Goal: Information Seeking & Learning: Learn about a topic

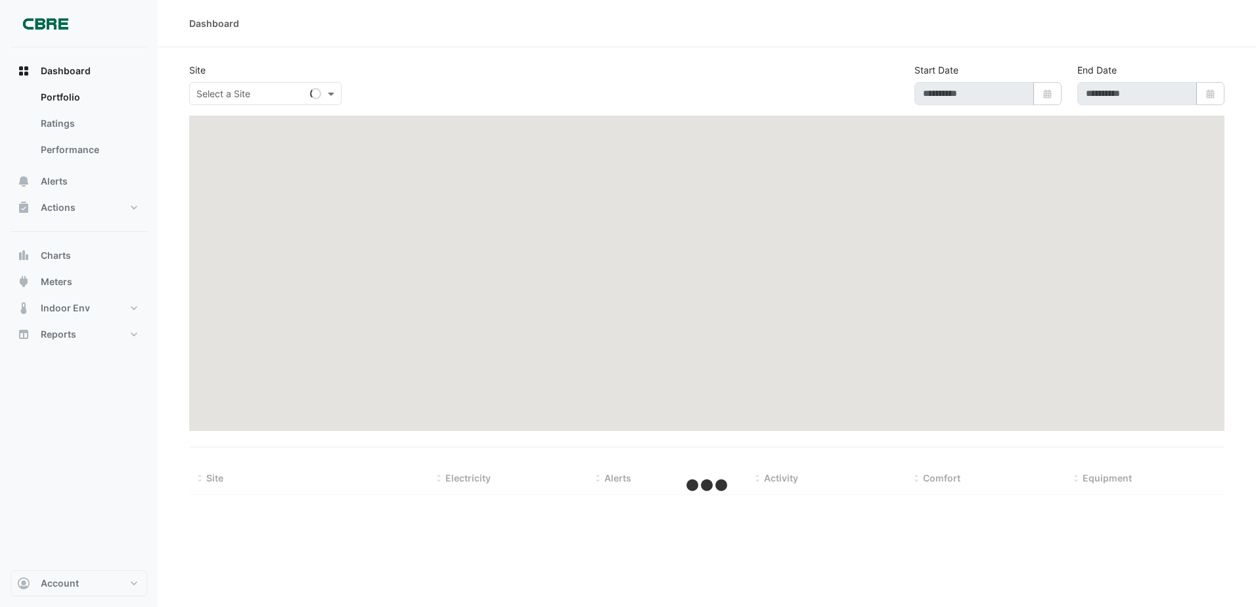
type input "**********"
select select "***"
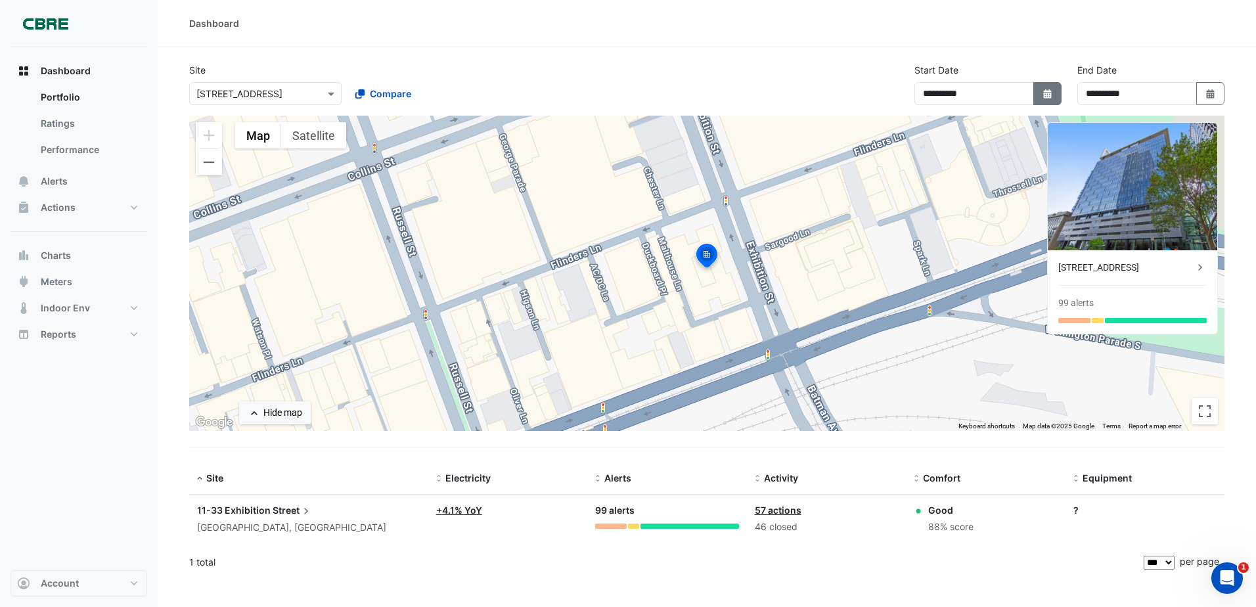
click at [1059, 99] on button "Select Date" at bounding box center [1047, 93] width 29 height 23
select select "*"
select select "****"
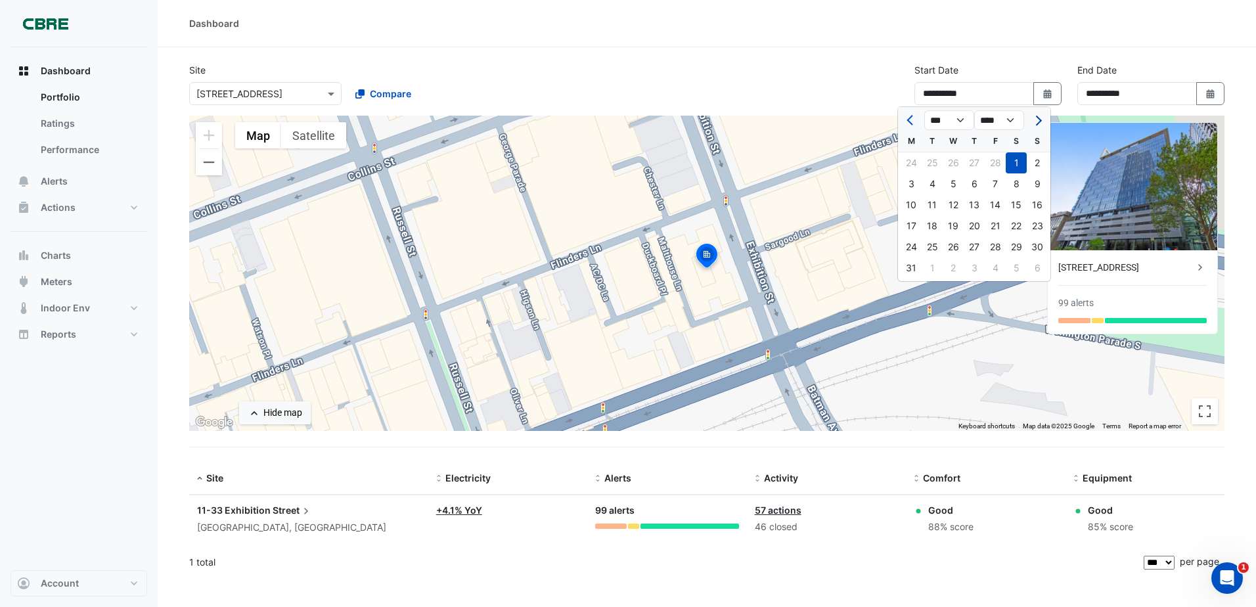
click at [1032, 116] on button "Next month" at bounding box center [1037, 120] width 16 height 21
select select "*"
click at [1210, 102] on button "Select Date" at bounding box center [1210, 93] width 29 height 23
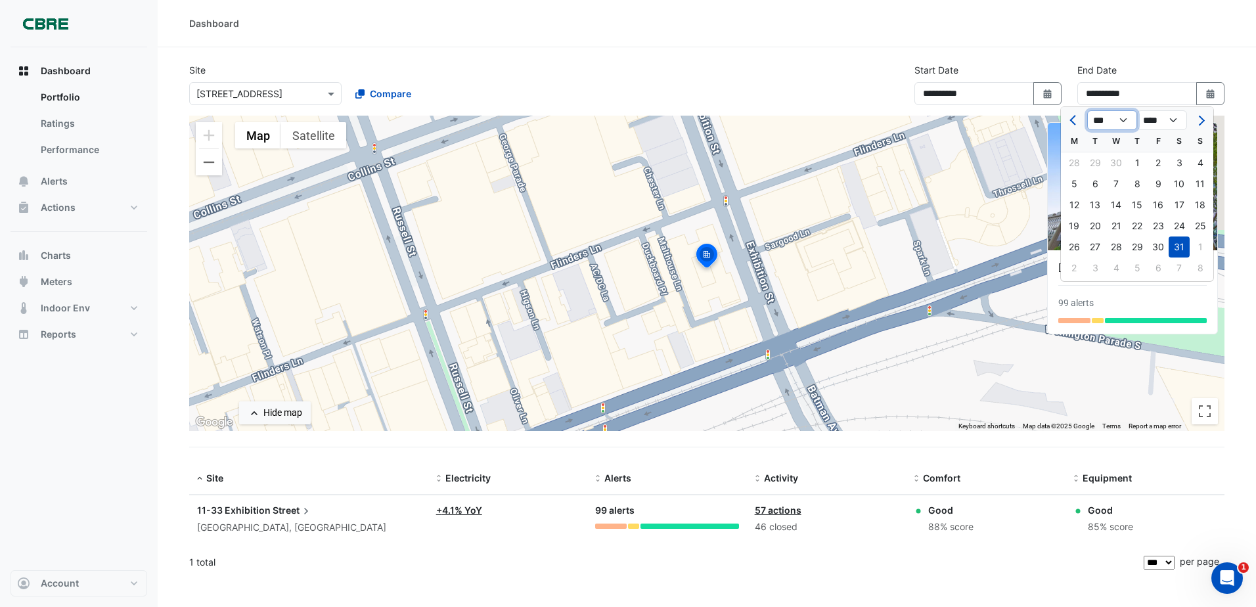
drag, startPoint x: 1116, startPoint y: 123, endPoint x: 1117, endPoint y: 129, distance: 6.6
click at [1116, 123] on select "*** *** *** *** *** *** *** *** *** ***" at bounding box center [1112, 120] width 50 height 20
select select "*"
click at [1087, 110] on select "*** *** *** *** *** *** *** *** *** ***" at bounding box center [1112, 120] width 50 height 20
click at [1097, 184] on div "9" at bounding box center [1094, 183] width 21 height 21
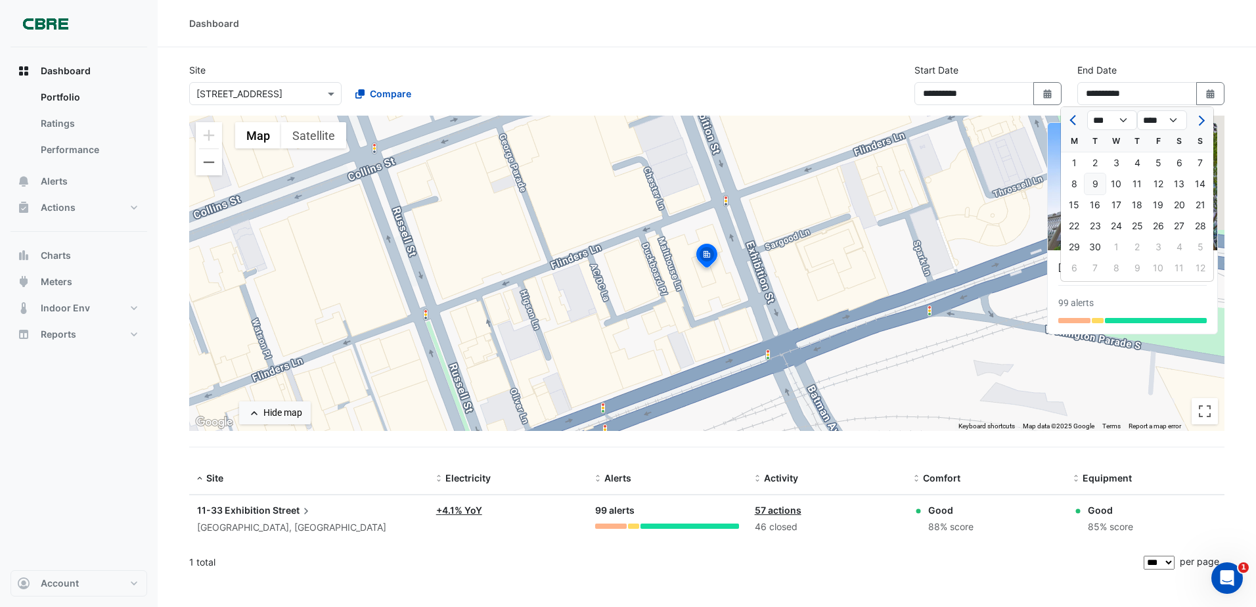
type input "**********"
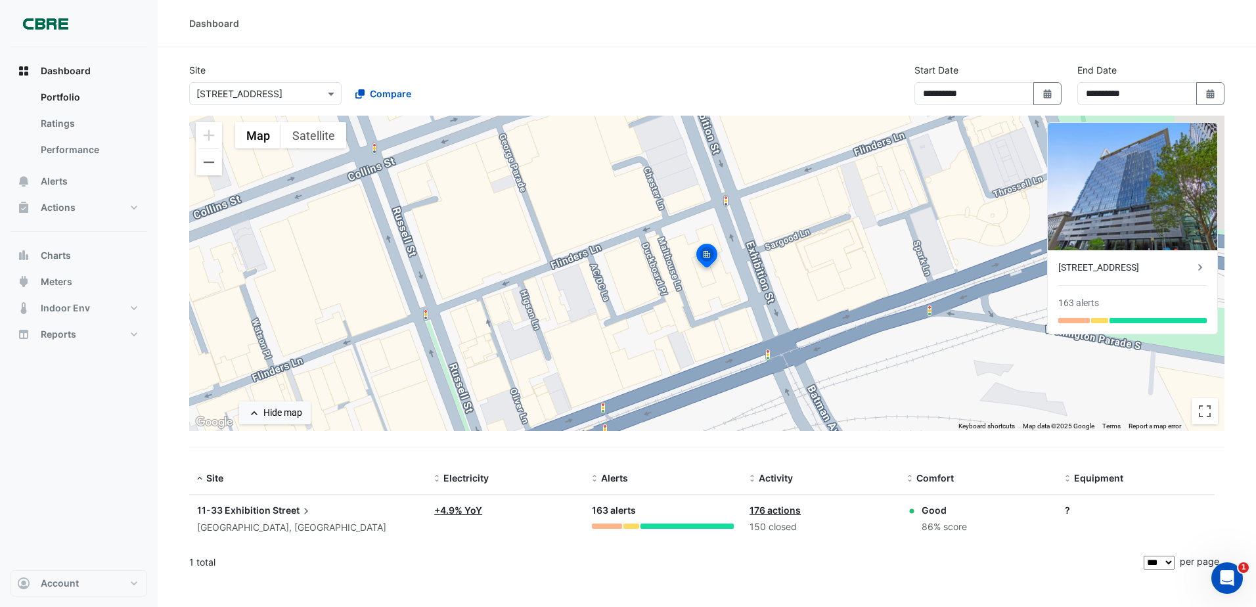
click at [437, 515] on link "+ 4.9% YoY" at bounding box center [458, 509] width 48 height 11
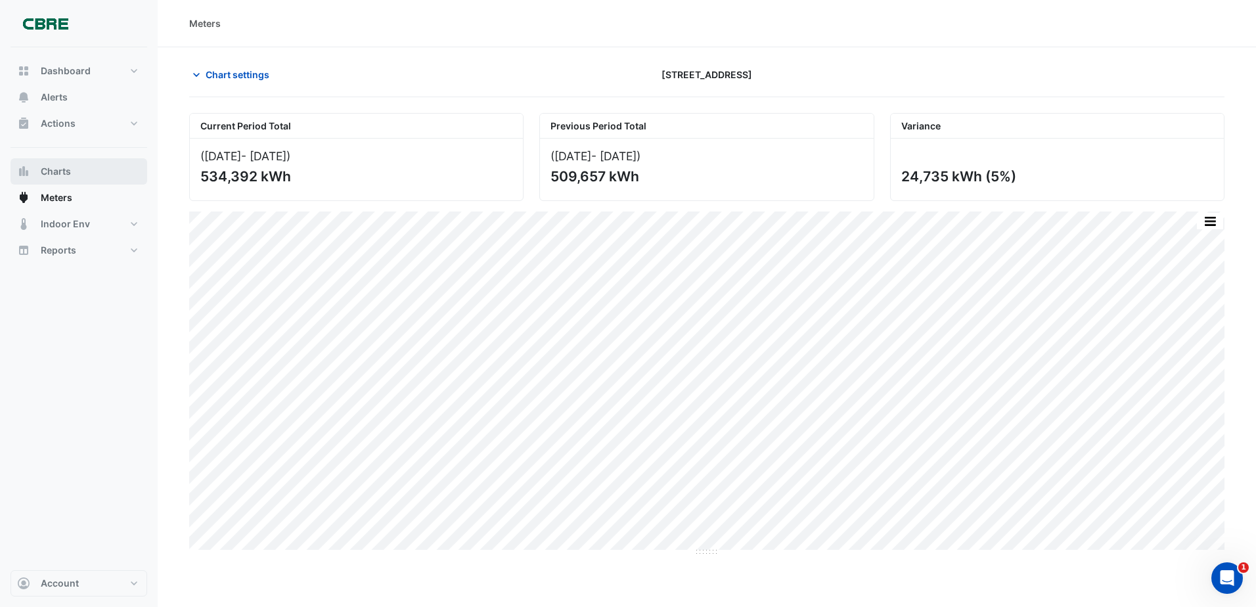
click at [53, 171] on span "Charts" at bounding box center [56, 171] width 30 height 13
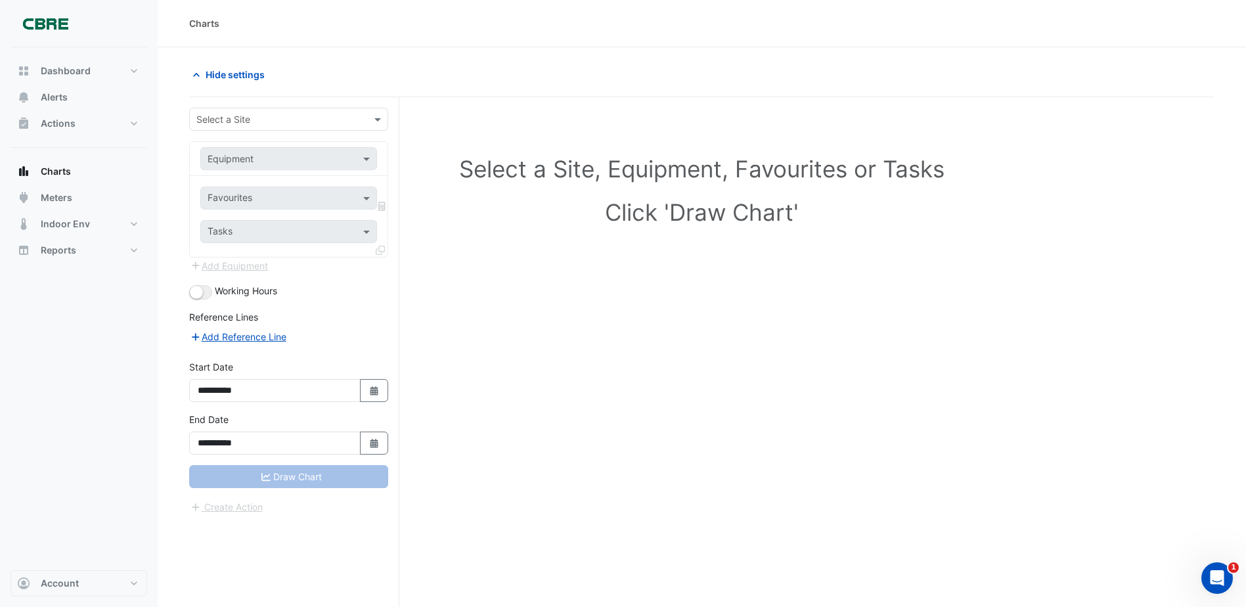
click at [278, 122] on input "text" at bounding box center [275, 120] width 158 height 14
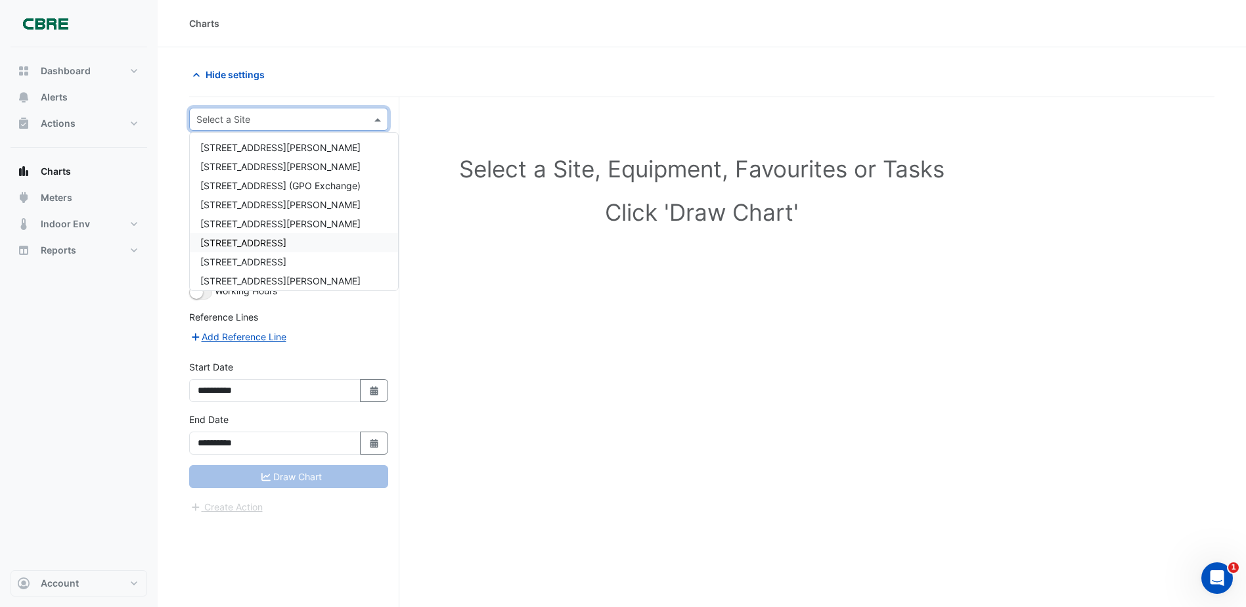
click at [258, 238] on div "[STREET_ADDRESS]" at bounding box center [294, 242] width 208 height 19
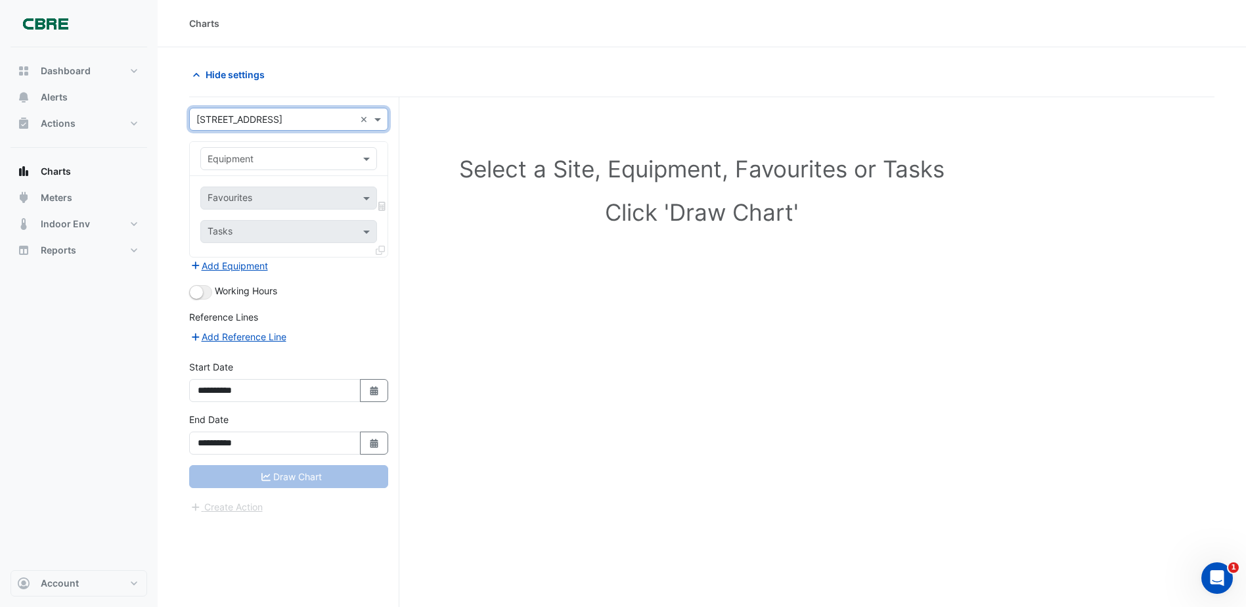
click at [245, 161] on input "text" at bounding box center [276, 159] width 136 height 14
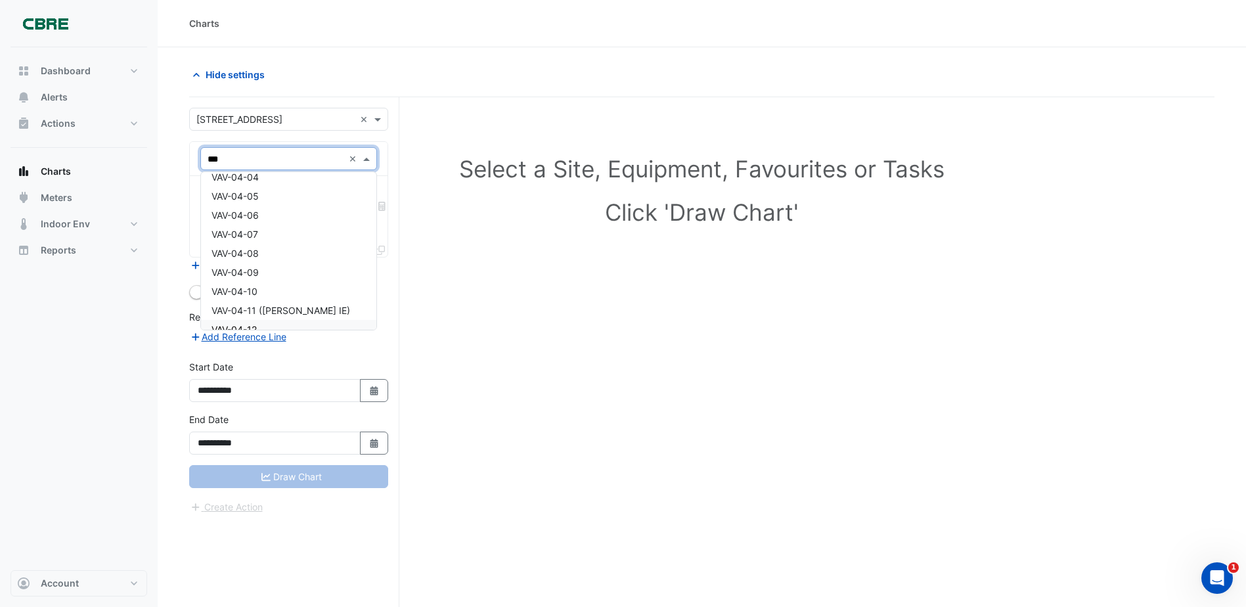
scroll to position [263, 0]
type input "******"
click at [268, 190] on div "VAV-13-01" at bounding box center [288, 186] width 175 height 19
click at [322, 192] on input "text" at bounding box center [281, 199] width 147 height 14
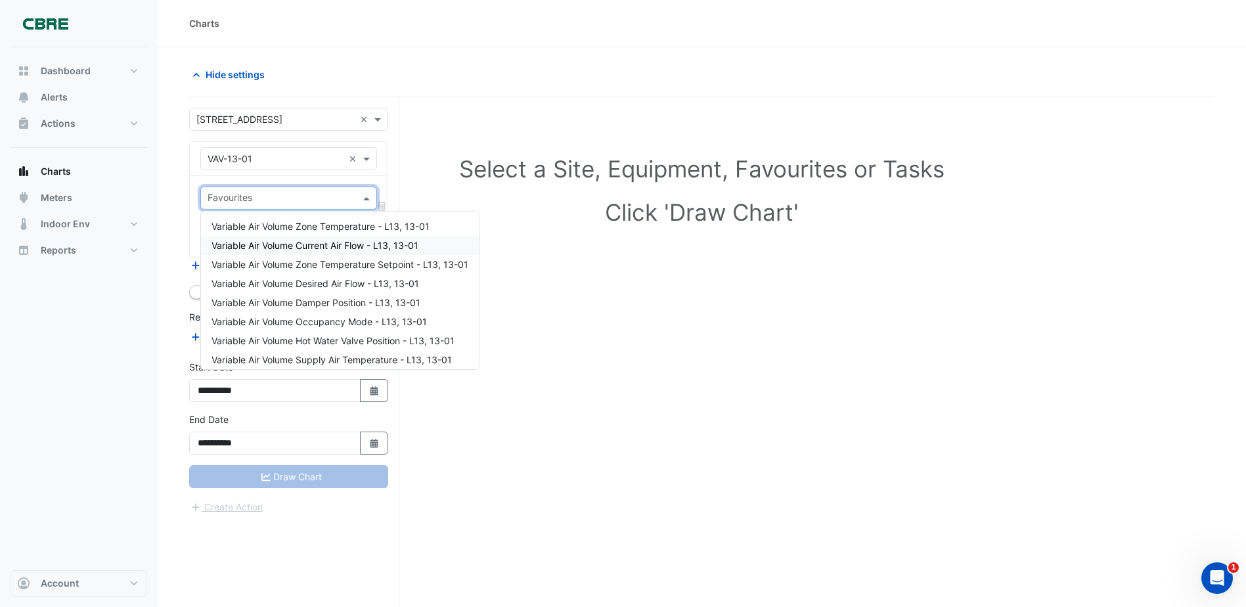
click at [330, 246] on span "Variable Air Volume Current Air Flow - L13, 13-01" at bounding box center [314, 245] width 207 height 11
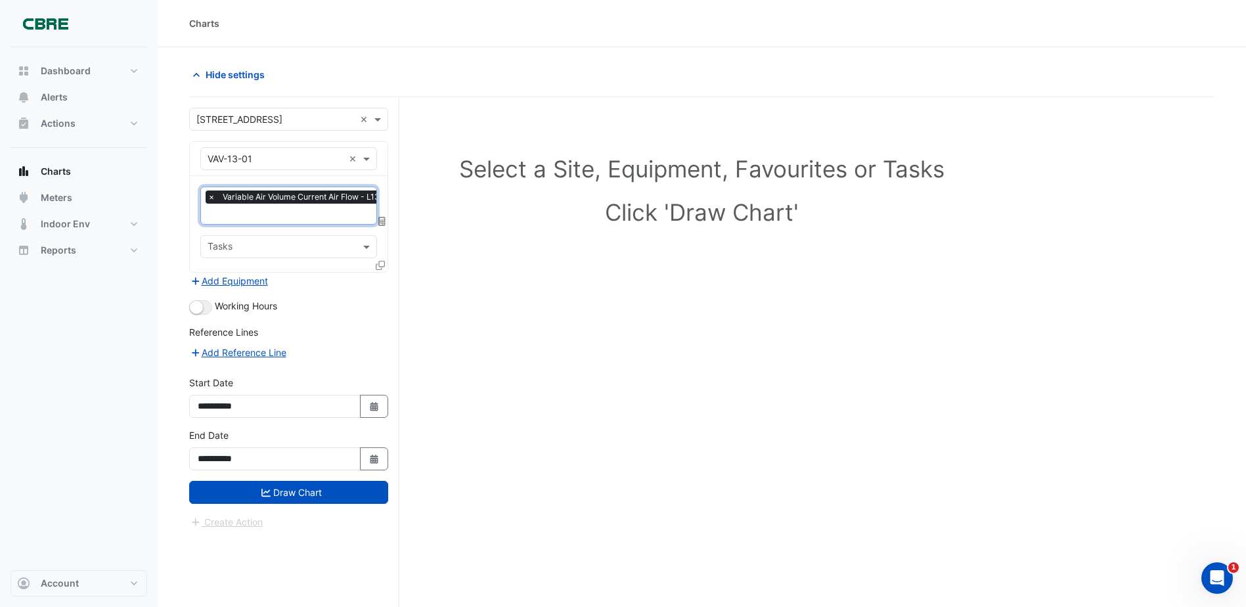
click at [285, 252] on input "text" at bounding box center [281, 248] width 147 height 14
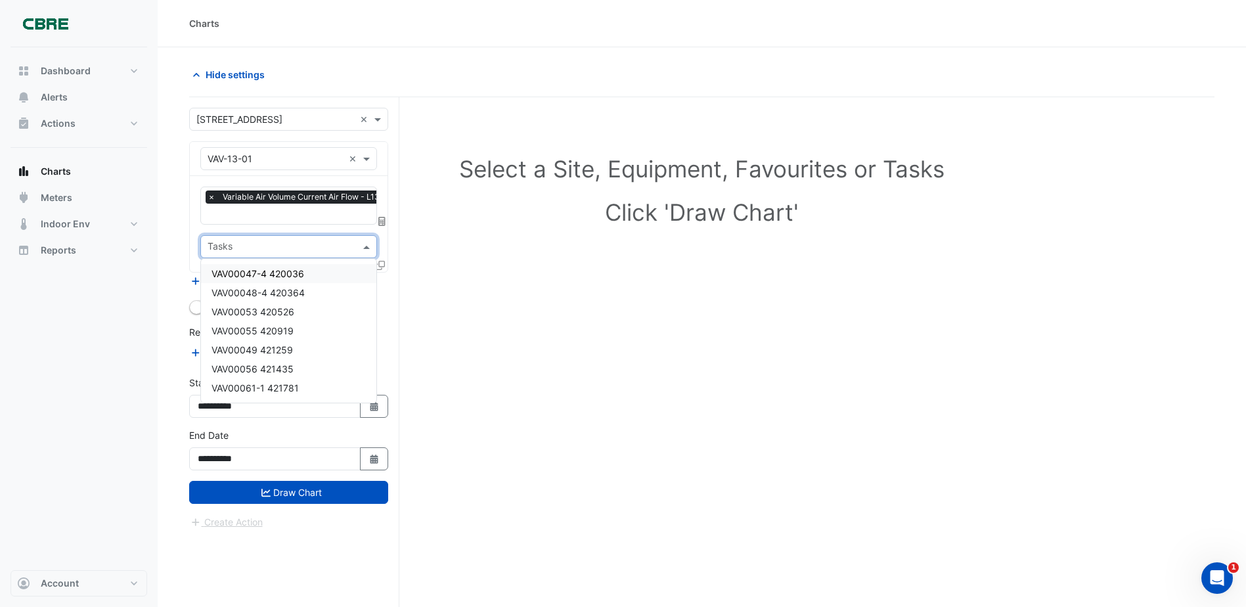
click at [472, 277] on div "Select a Site, Equipment, Favourites or Tasks Click 'Draw Chart'" at bounding box center [701, 377] width 1025 height 560
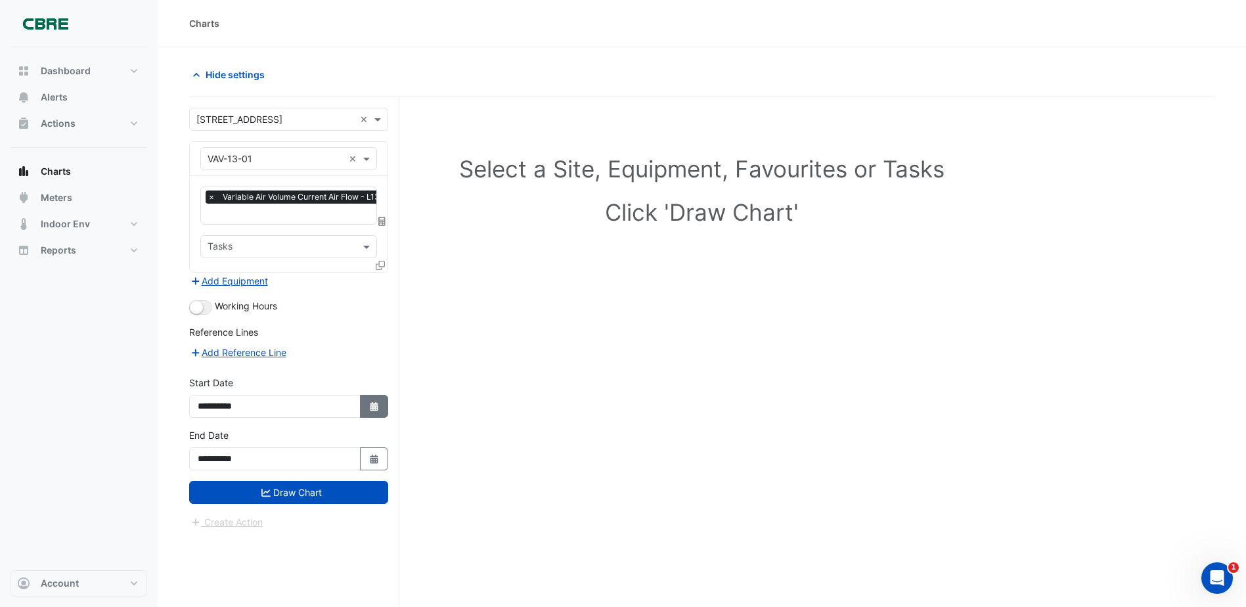
click at [366, 400] on button "Select Date" at bounding box center [374, 406] width 29 height 23
select select "*"
select select "****"
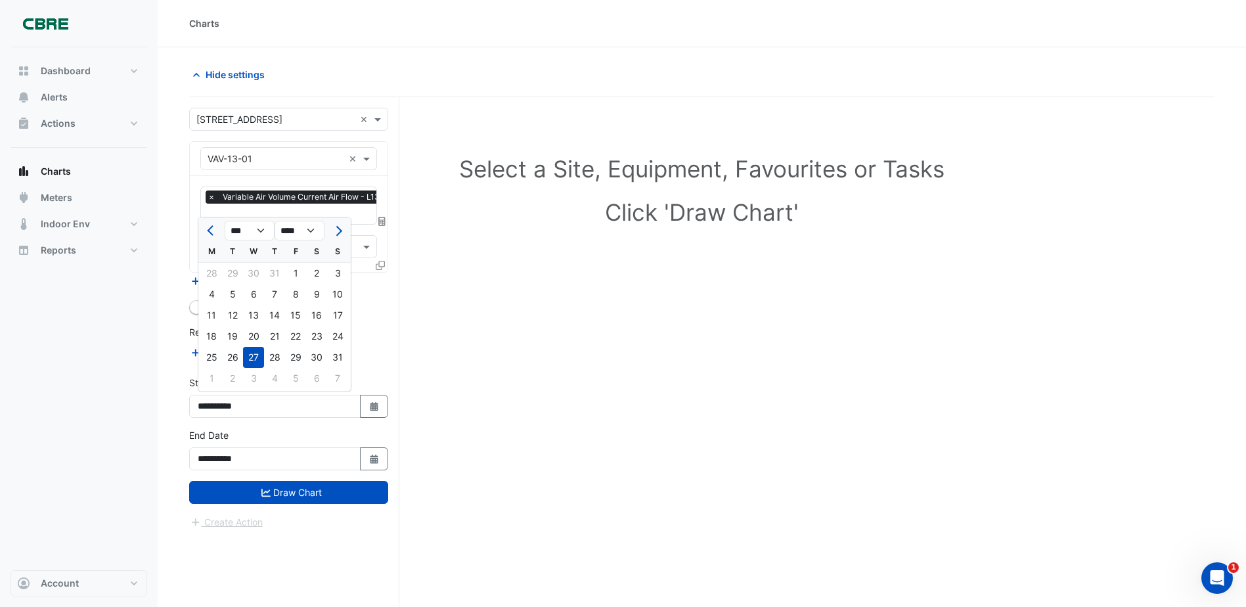
drag, startPoint x: 250, startPoint y: 220, endPoint x: 251, endPoint y: 227, distance: 6.6
click at [250, 223] on div "*** *** *** *** *** *** *** *** *** **** **** **** **** **** **** **** **** ***…" at bounding box center [274, 229] width 152 height 24
drag, startPoint x: 251, startPoint y: 227, endPoint x: 255, endPoint y: 235, distance: 9.7
click at [251, 227] on select "*** *** *** *** *** *** *** *** ***" at bounding box center [250, 231] width 50 height 20
select select "*"
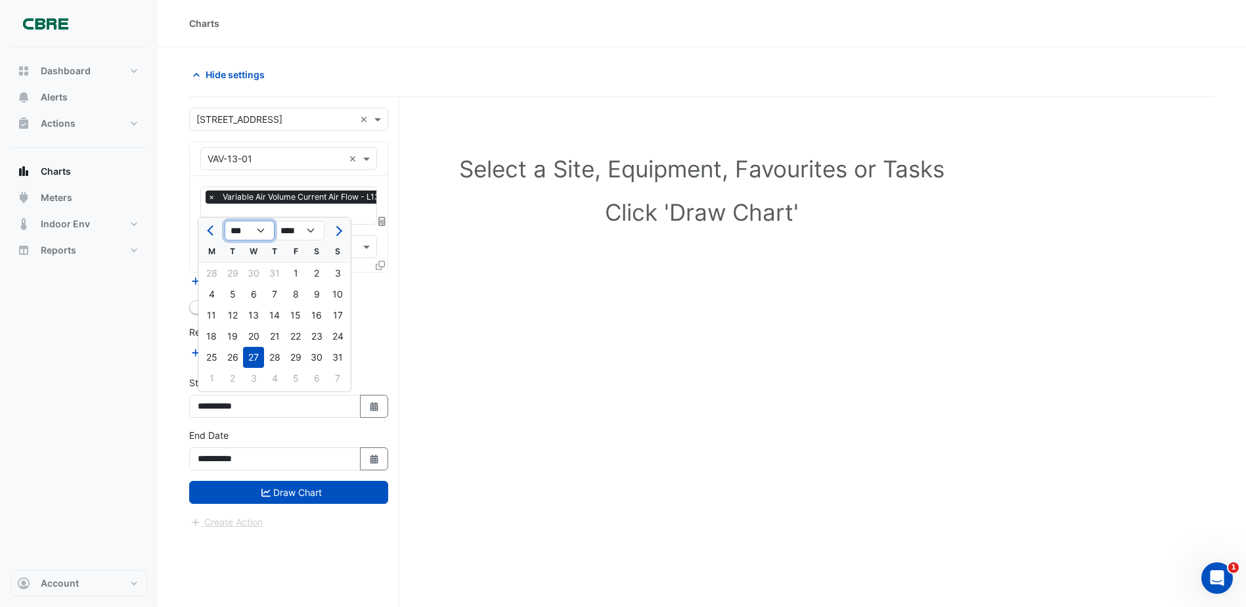
click at [225, 221] on select "*** *** *** *** *** *** *** *** ***" at bounding box center [250, 231] width 50 height 20
click at [225, 275] on div "2" at bounding box center [232, 273] width 21 height 21
type input "**********"
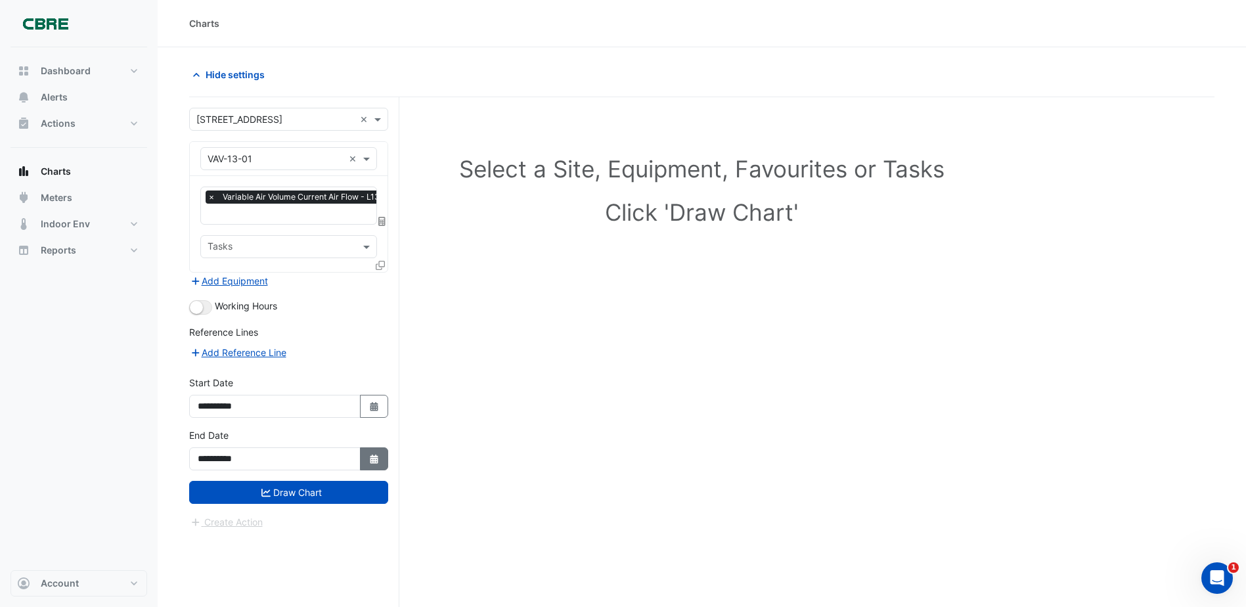
click at [373, 459] on icon "button" at bounding box center [374, 458] width 8 height 9
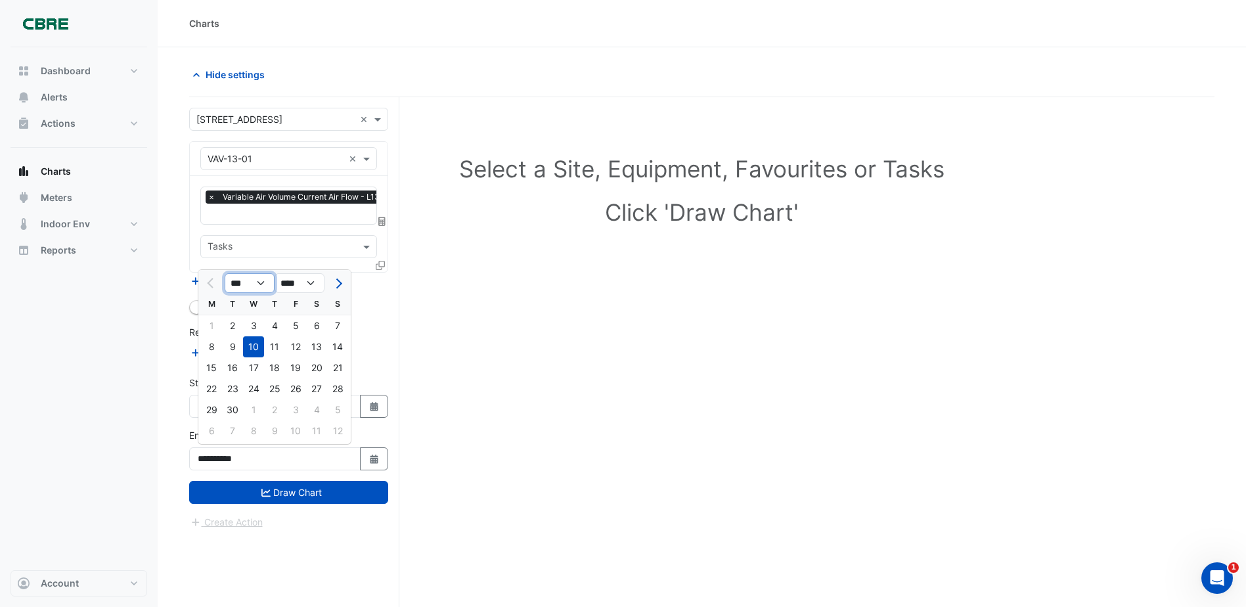
click at [257, 289] on select "*** *** *** ***" at bounding box center [250, 283] width 50 height 20
click at [225, 273] on select "*** *** *** ***" at bounding box center [250, 283] width 50 height 20
click at [366, 405] on button "Select Date" at bounding box center [374, 406] width 29 height 23
select select "*"
select select "****"
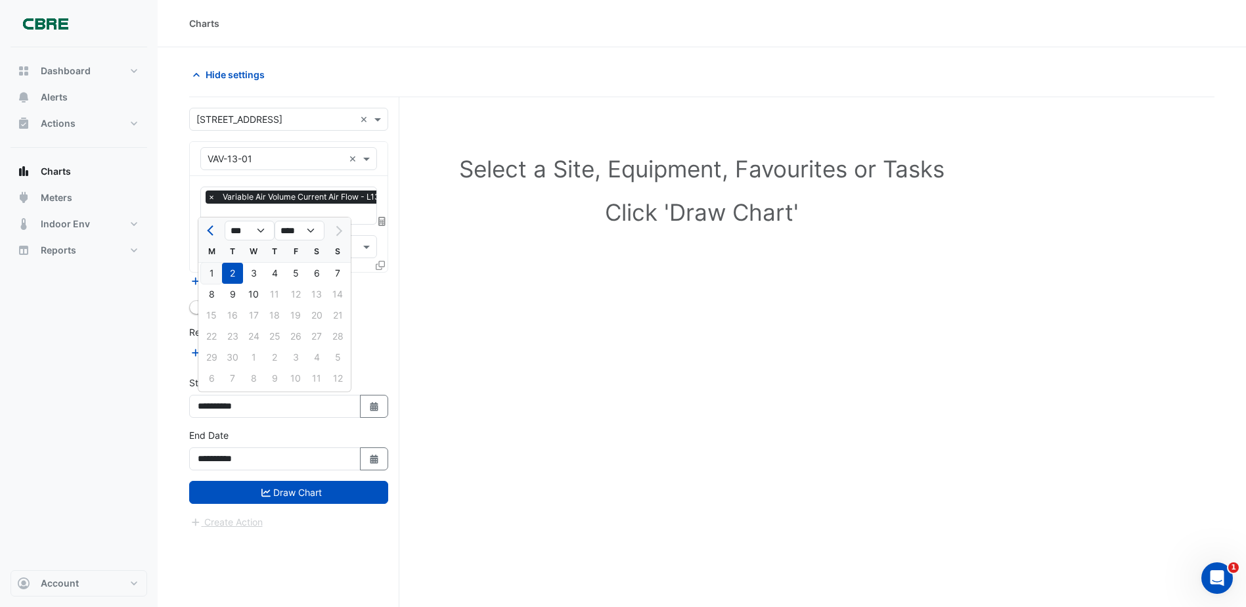
click at [211, 278] on div "1" at bounding box center [211, 273] width 21 height 21
type input "**********"
click at [377, 462] on fa-icon "Select Date" at bounding box center [374, 458] width 12 height 11
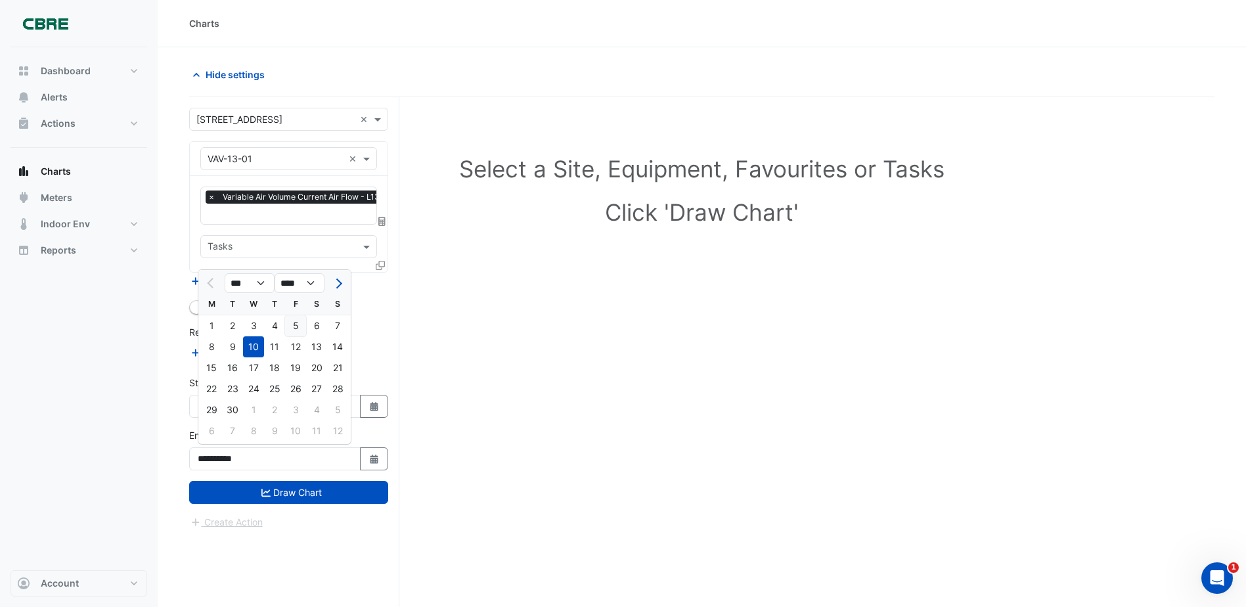
click at [290, 327] on div "5" at bounding box center [295, 325] width 21 height 21
type input "**********"
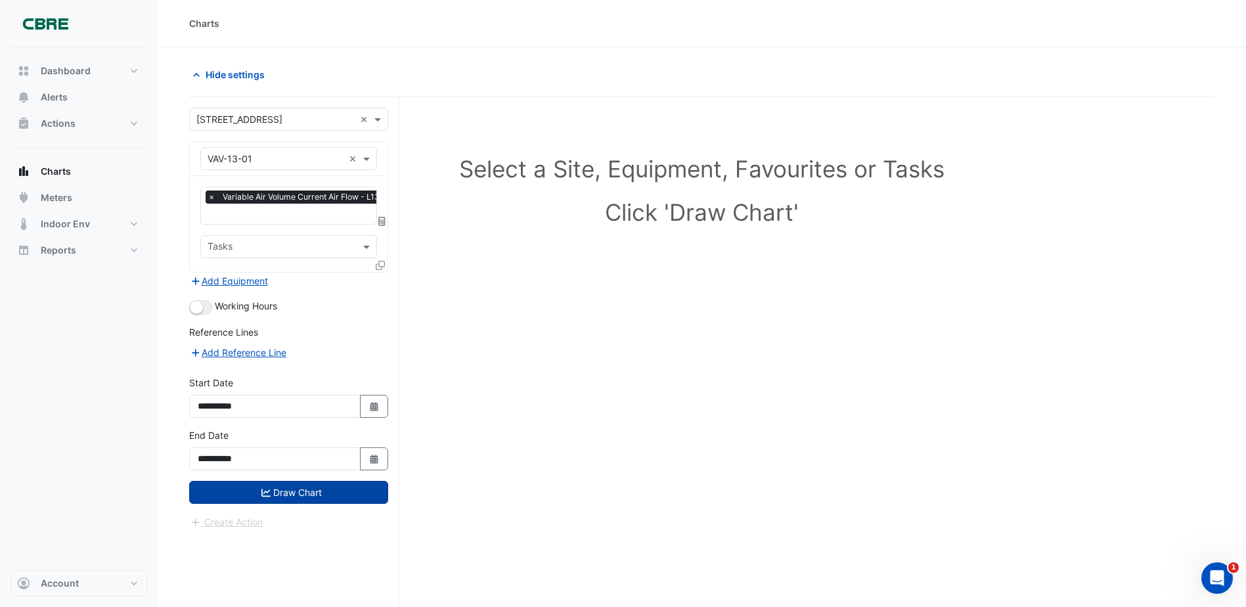
click at [320, 498] on button "Draw Chart" at bounding box center [288, 492] width 199 height 23
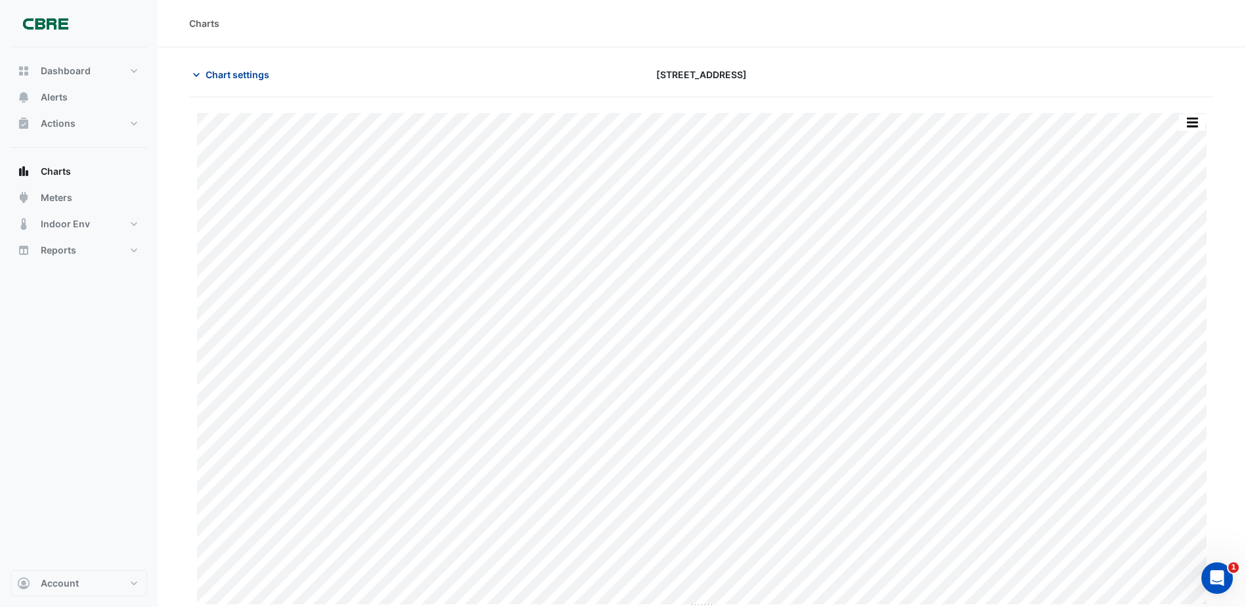
click at [234, 69] on span "Chart settings" at bounding box center [238, 75] width 64 height 14
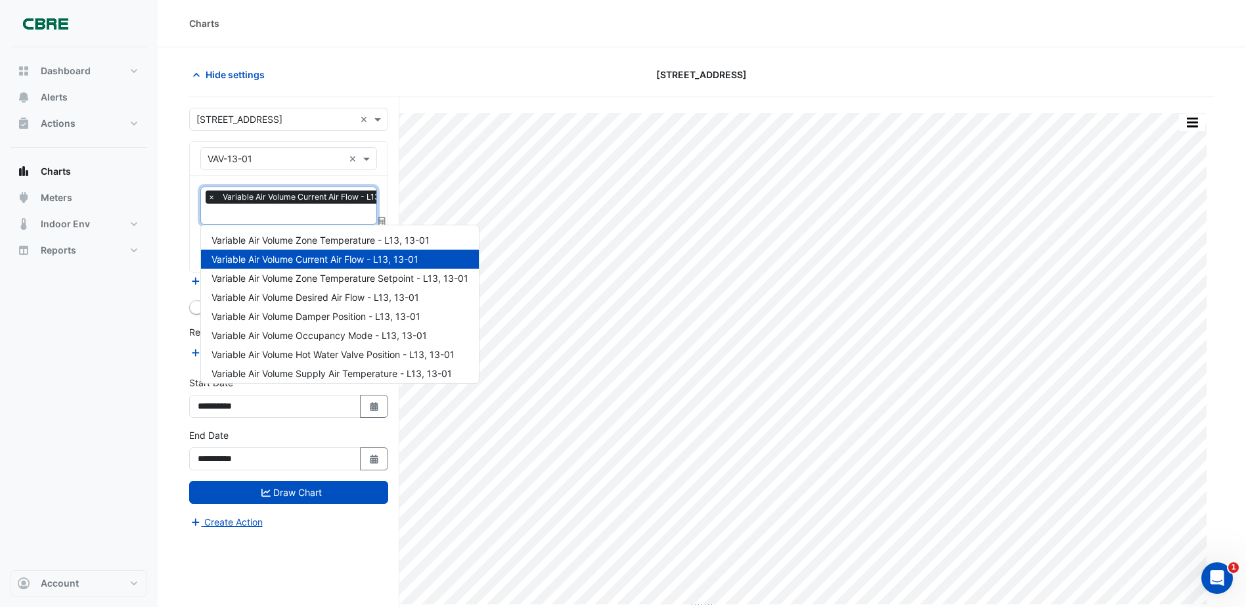
click at [271, 213] on input "text" at bounding box center [310, 215] width 205 height 14
click at [291, 221] on input "text" at bounding box center [303, 215] width 205 height 14
click at [282, 163] on input "text" at bounding box center [276, 159] width 136 height 14
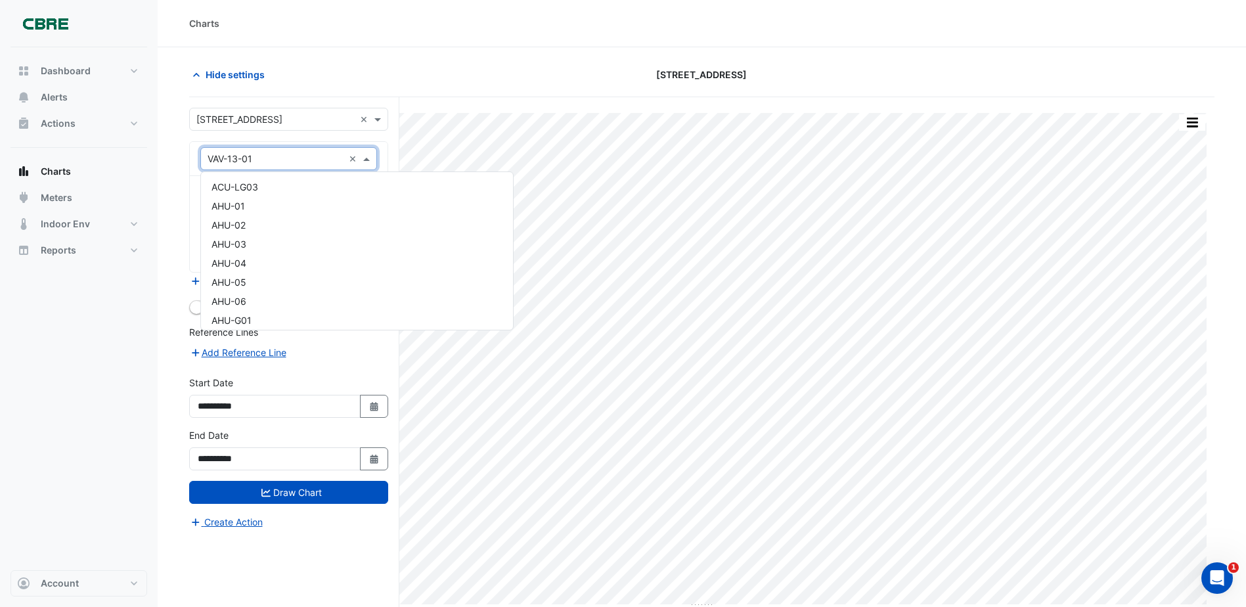
scroll to position [6709, 0]
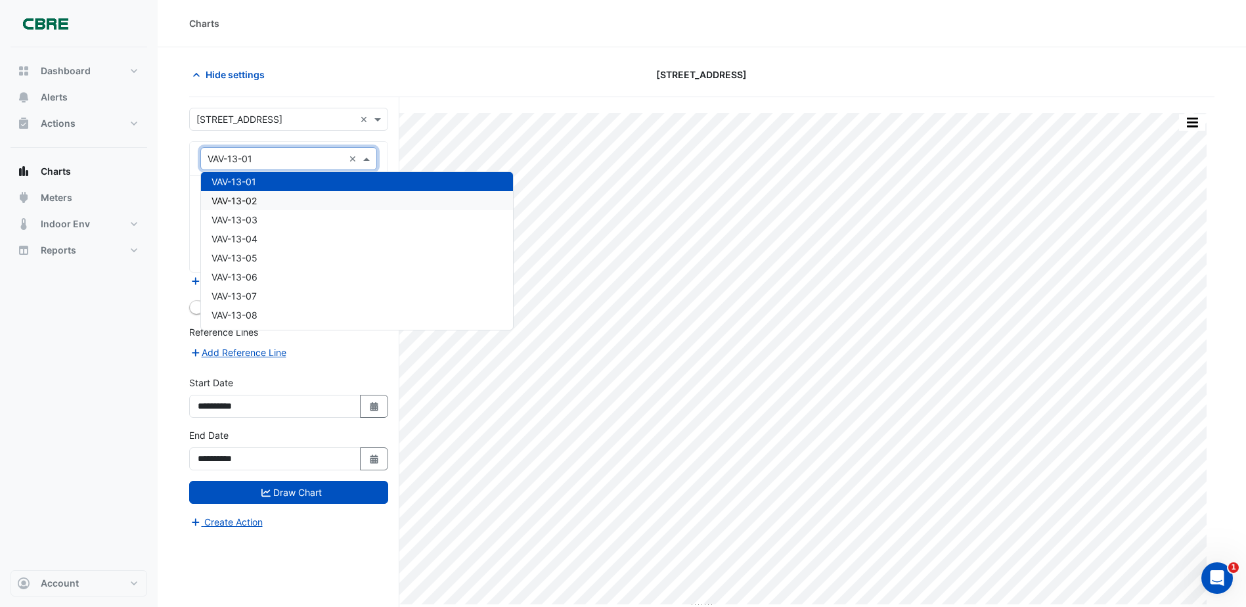
click at [282, 200] on div "VAV-13-02" at bounding box center [357, 200] width 312 height 19
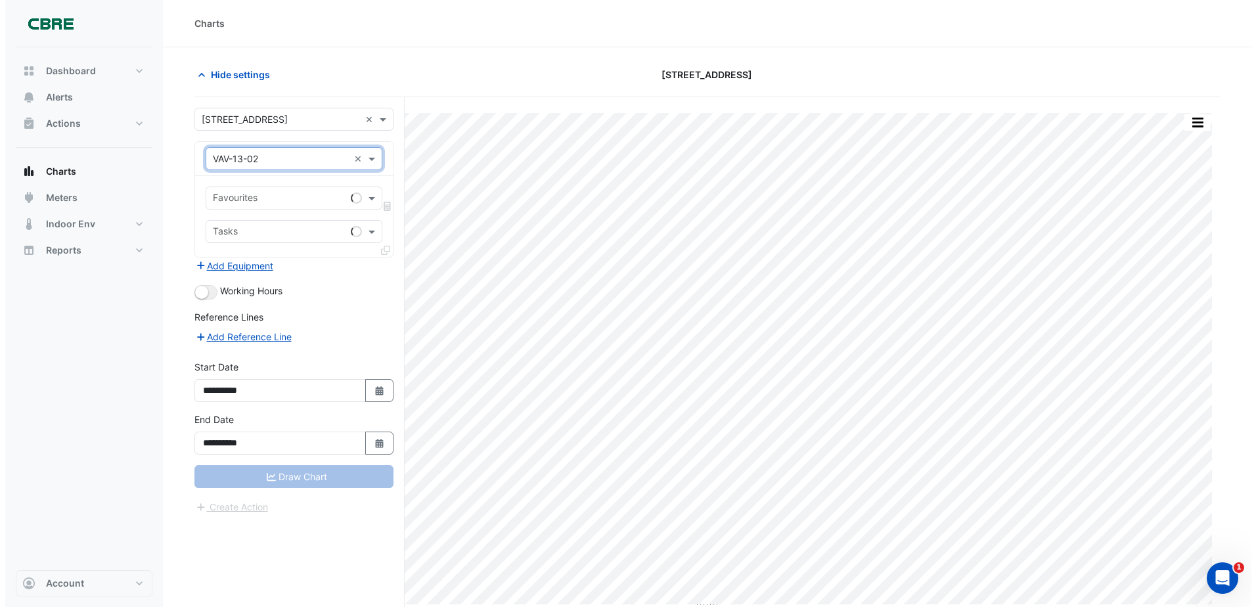
scroll to position [0, 0]
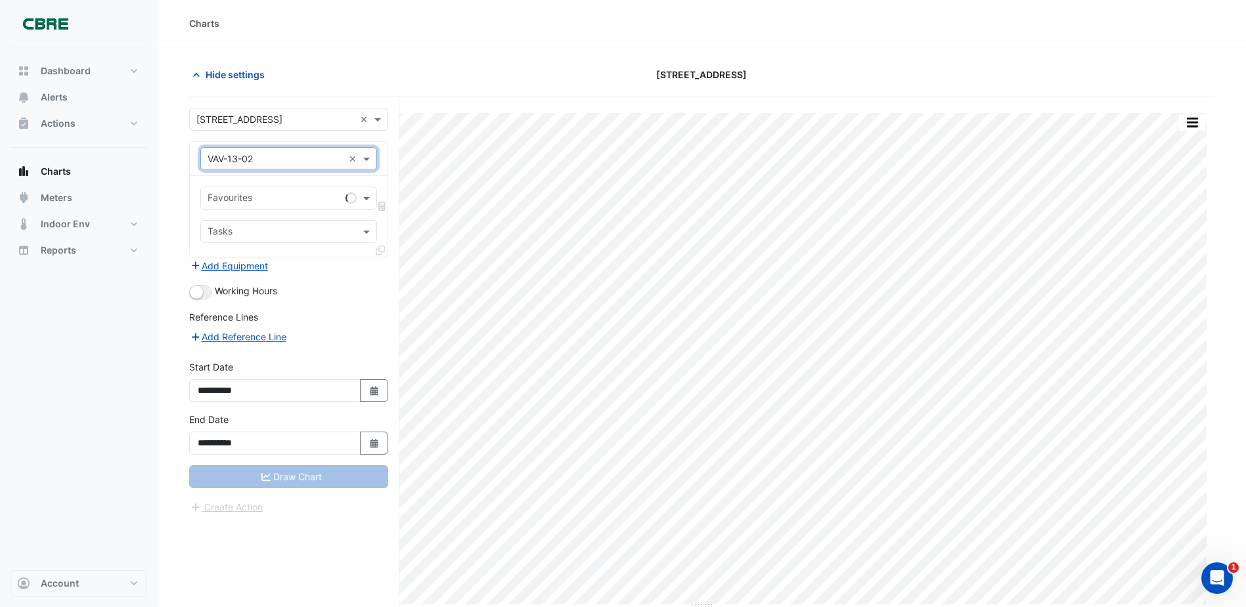
click at [291, 201] on input "text" at bounding box center [274, 199] width 133 height 14
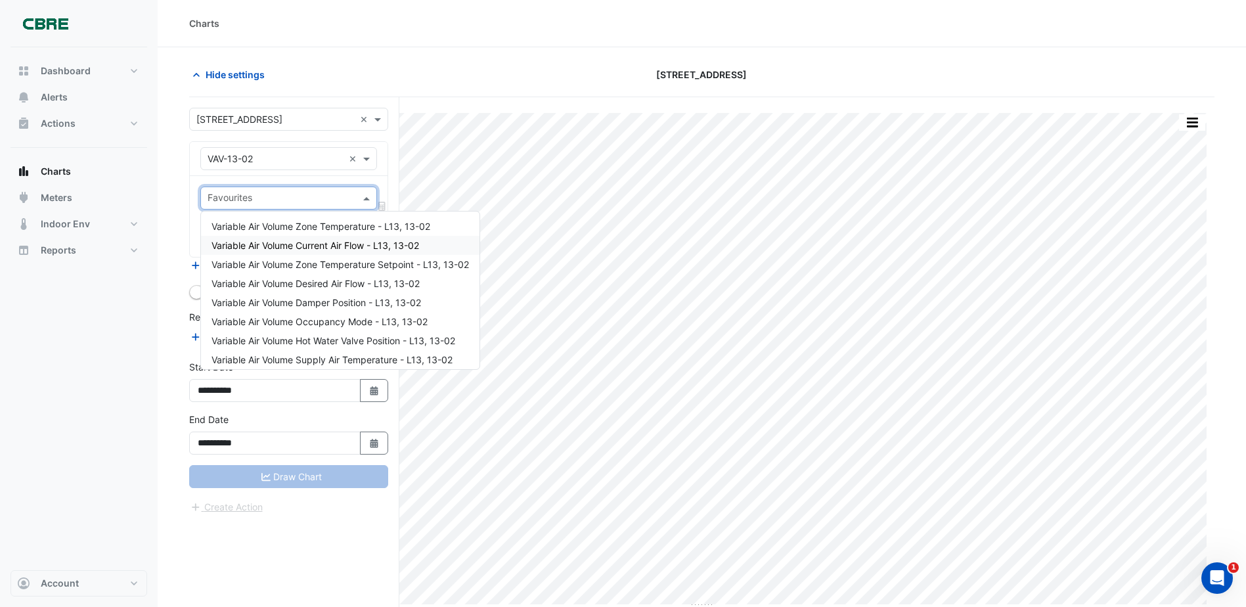
drag, startPoint x: 296, startPoint y: 248, endPoint x: 290, endPoint y: 225, distance: 24.2
click at [296, 249] on span "Variable Air Volume Current Air Flow - L13, 13-02" at bounding box center [315, 245] width 208 height 11
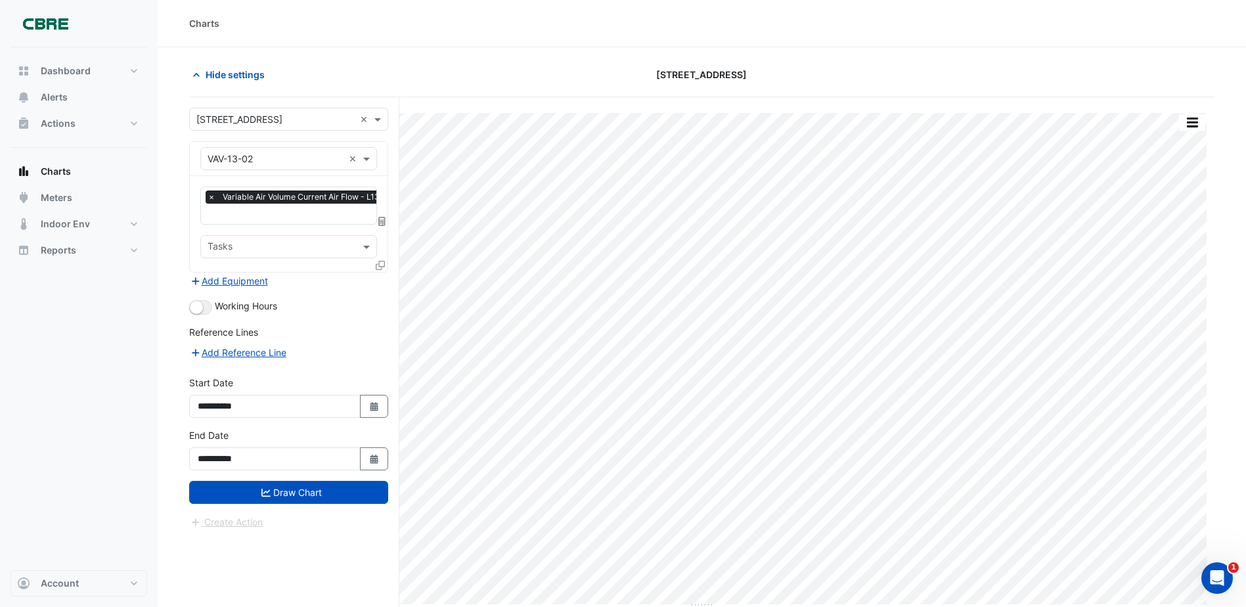
click at [385, 267] on div at bounding box center [382, 267] width 12 height 19
click at [382, 264] on icon at bounding box center [380, 265] width 9 height 9
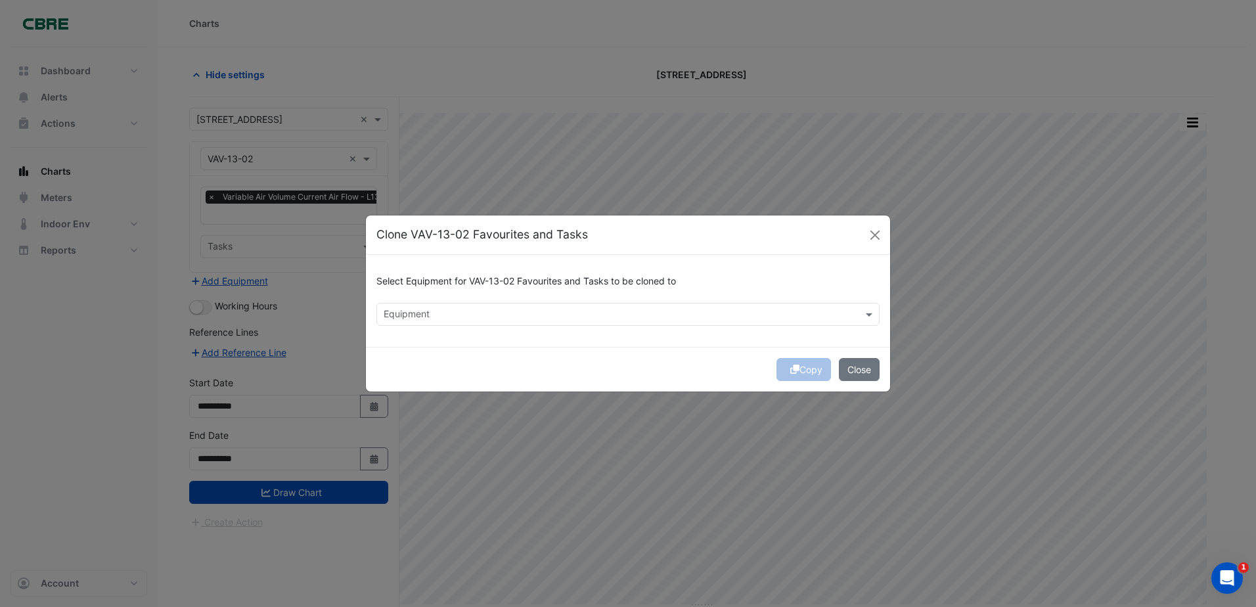
drag, startPoint x: 648, startPoint y: 334, endPoint x: 638, endPoint y: 328, distance: 10.9
click at [642, 331] on div "Select Equipment for VAV-13-02 Favourites and Tasks to be cloned to Equipment" at bounding box center [628, 301] width 524 height 92
click at [632, 323] on div "Select Equipment for VAV-13-02 Favourites and Tasks to be cloned to Equipment" at bounding box center [628, 301] width 524 height 92
click at [626, 320] on input "text" at bounding box center [621, 316] width 474 height 14
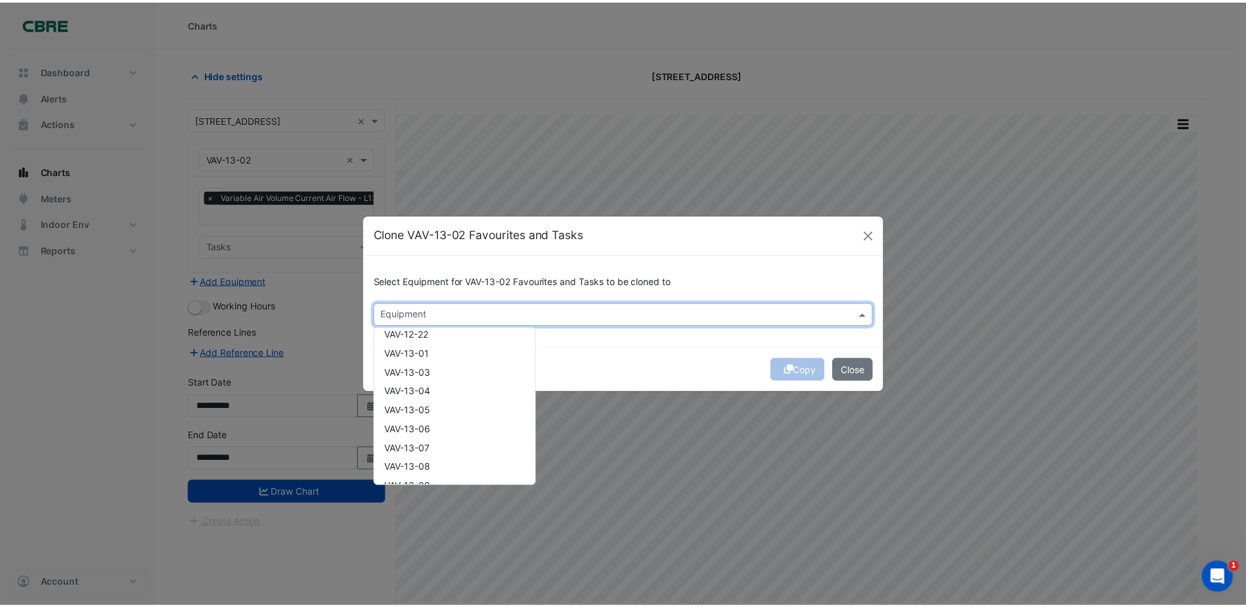
scroll to position [3901, 0]
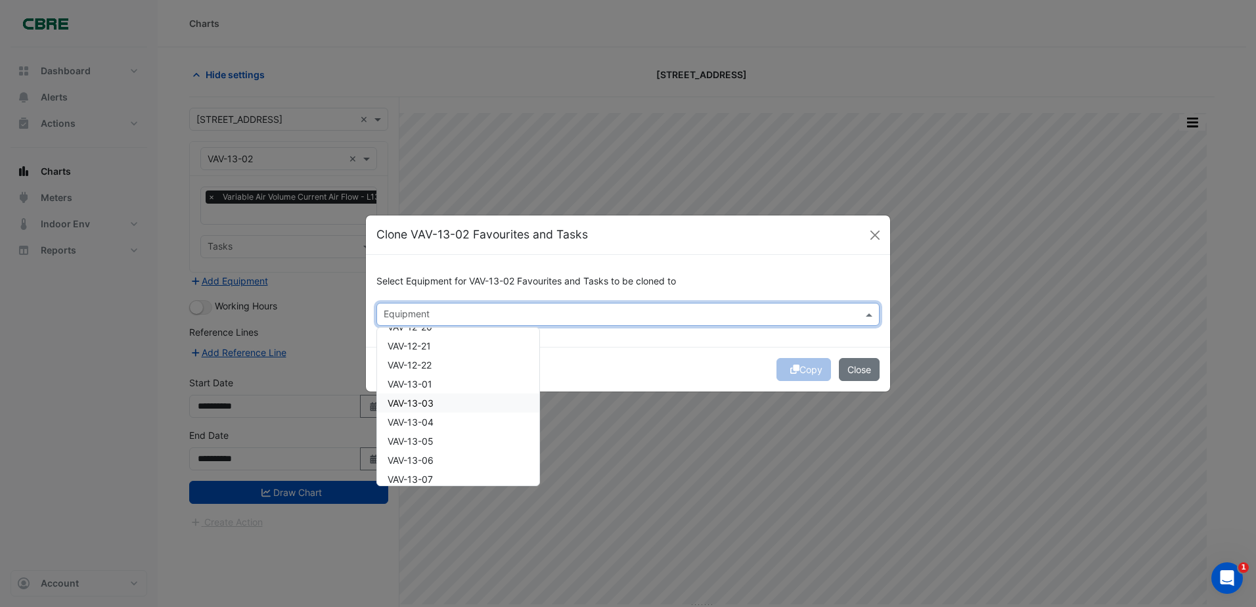
click at [458, 410] on div "VAV-13-03" at bounding box center [458, 402] width 162 height 19
click at [625, 364] on div "Copy Close" at bounding box center [628, 369] width 524 height 45
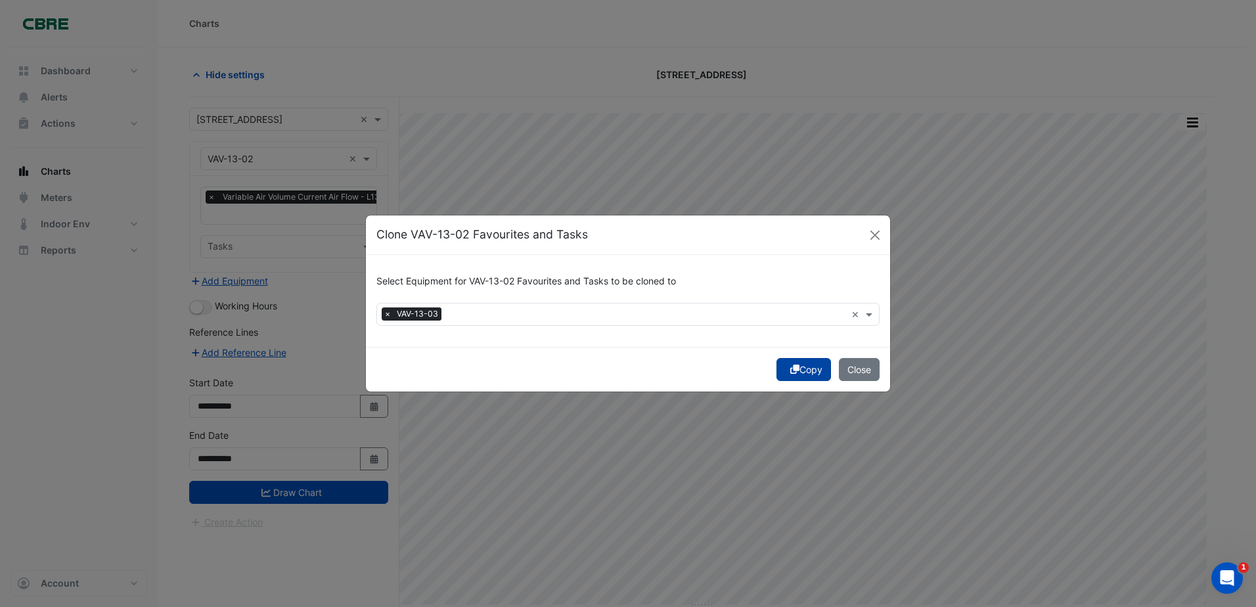
click at [795, 370] on icon "submit" at bounding box center [794, 368] width 9 height 9
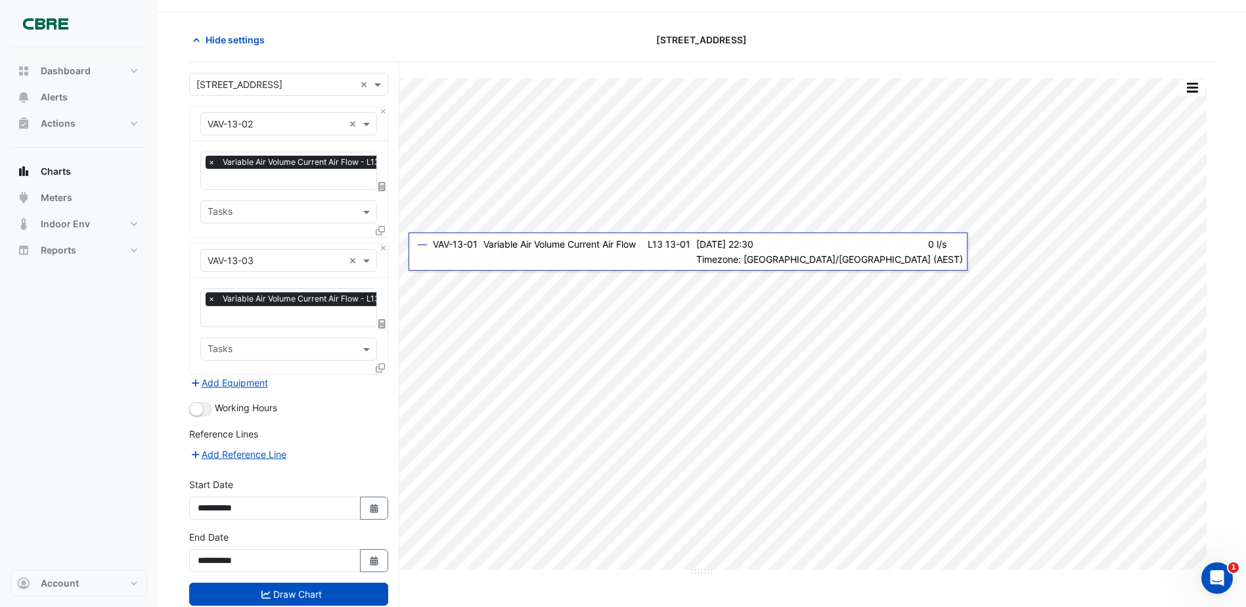
scroll to position [68, 0]
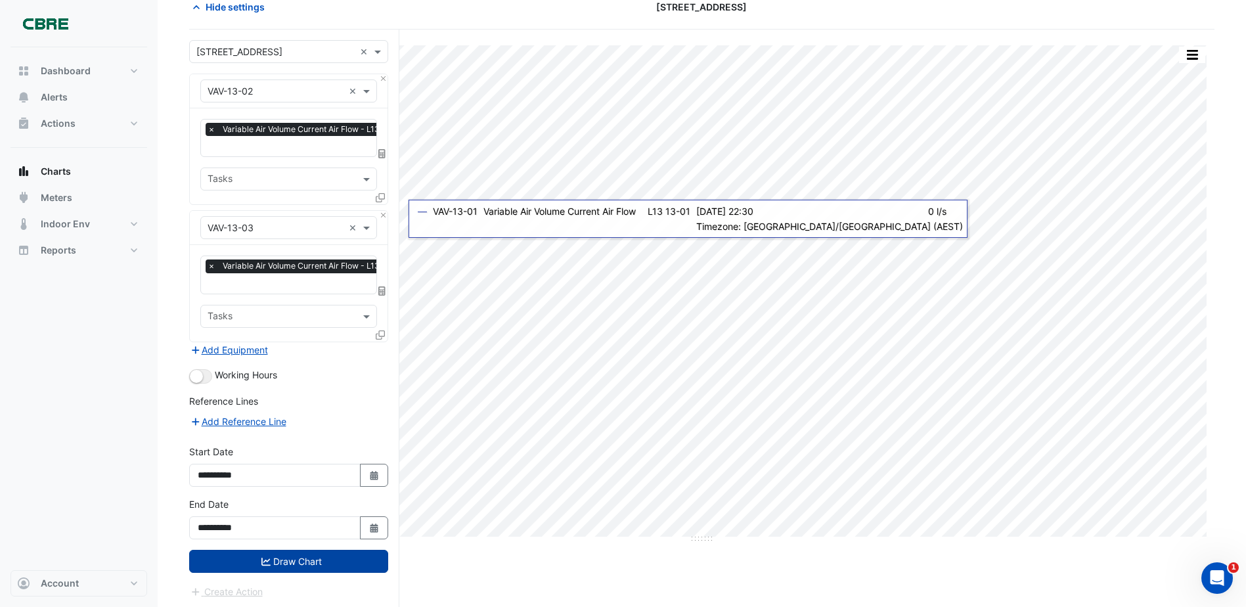
click at [344, 568] on button "Draw Chart" at bounding box center [288, 561] width 199 height 23
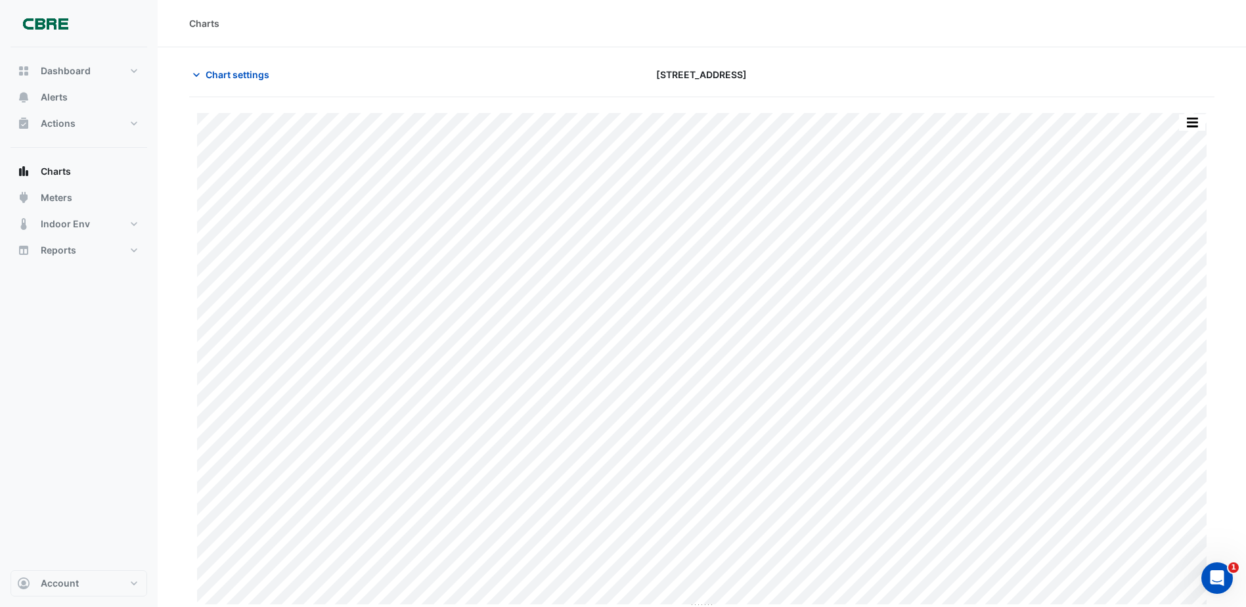
click at [477, 52] on section "Chart settings [STREET_ADDRESS] Split by Equip Split All Print Save as JPEG Sav…" at bounding box center [702, 328] width 1088 height 563
click at [54, 522] on div "Dashboard Portfolio Ratings Performance Alerts Actions Site Manager Charts" at bounding box center [79, 308] width 137 height 523
click at [217, 74] on span "Chart settings" at bounding box center [238, 75] width 64 height 14
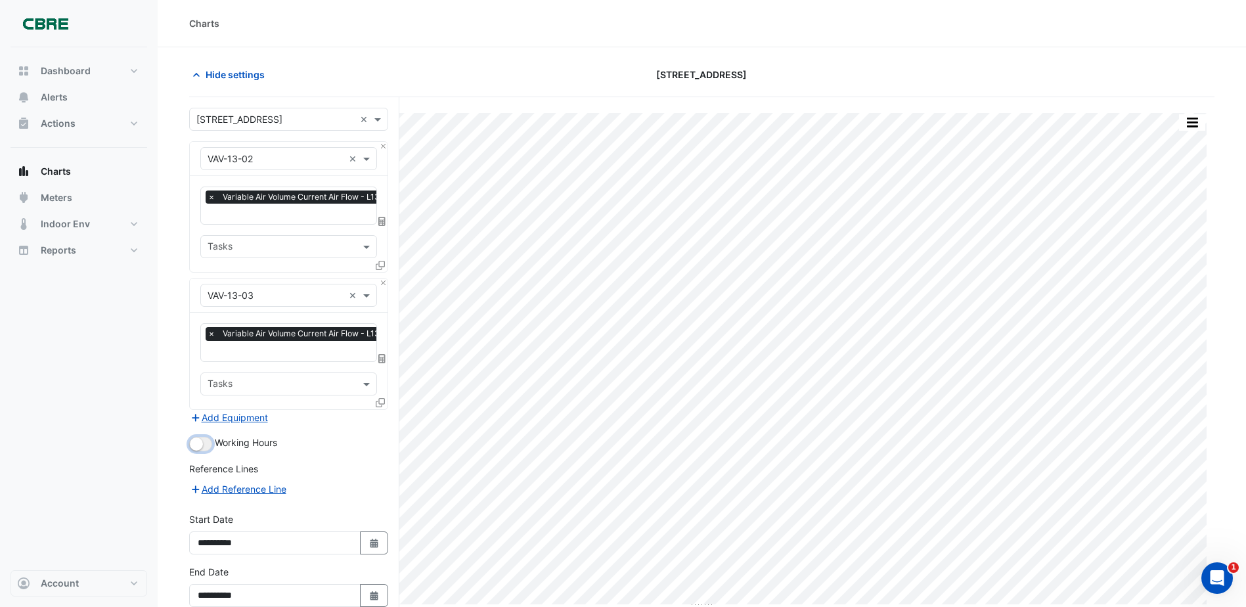
click at [204, 439] on button "button" at bounding box center [200, 444] width 23 height 14
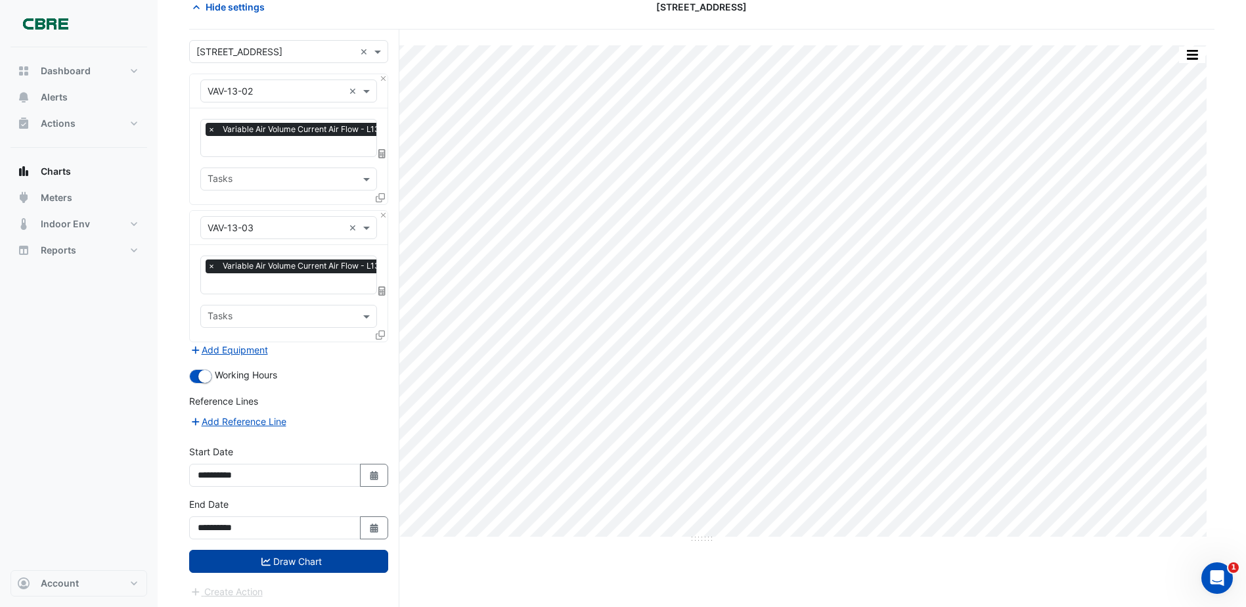
click at [322, 559] on button "Draw Chart" at bounding box center [288, 561] width 199 height 23
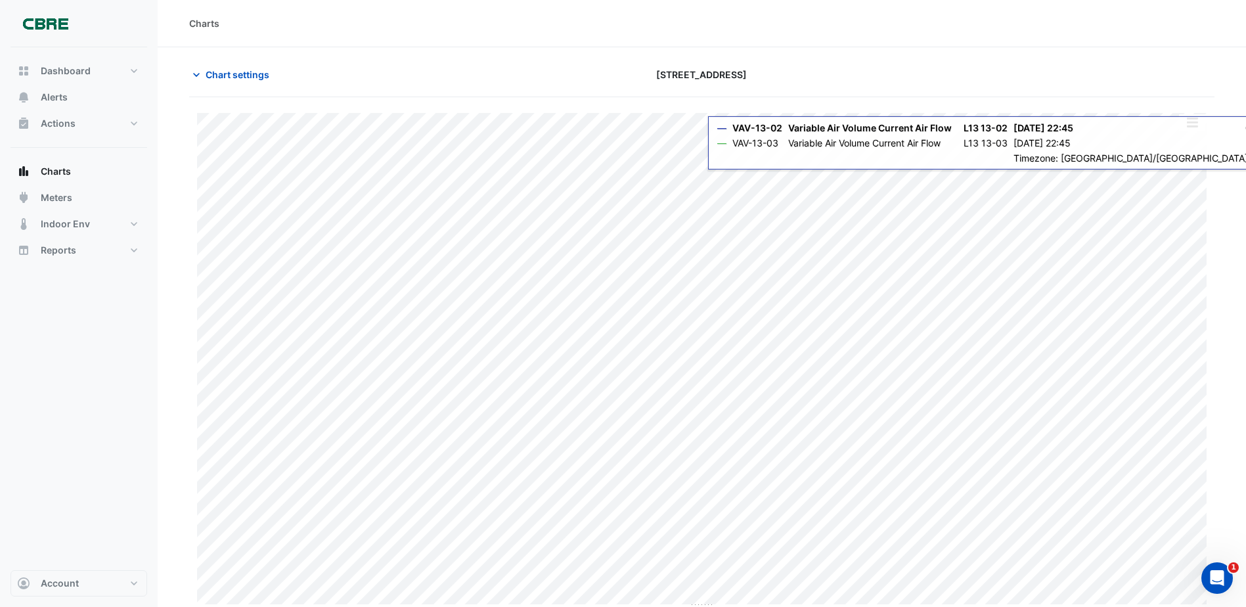
click at [1189, 125] on button "button" at bounding box center [1192, 122] width 26 height 16
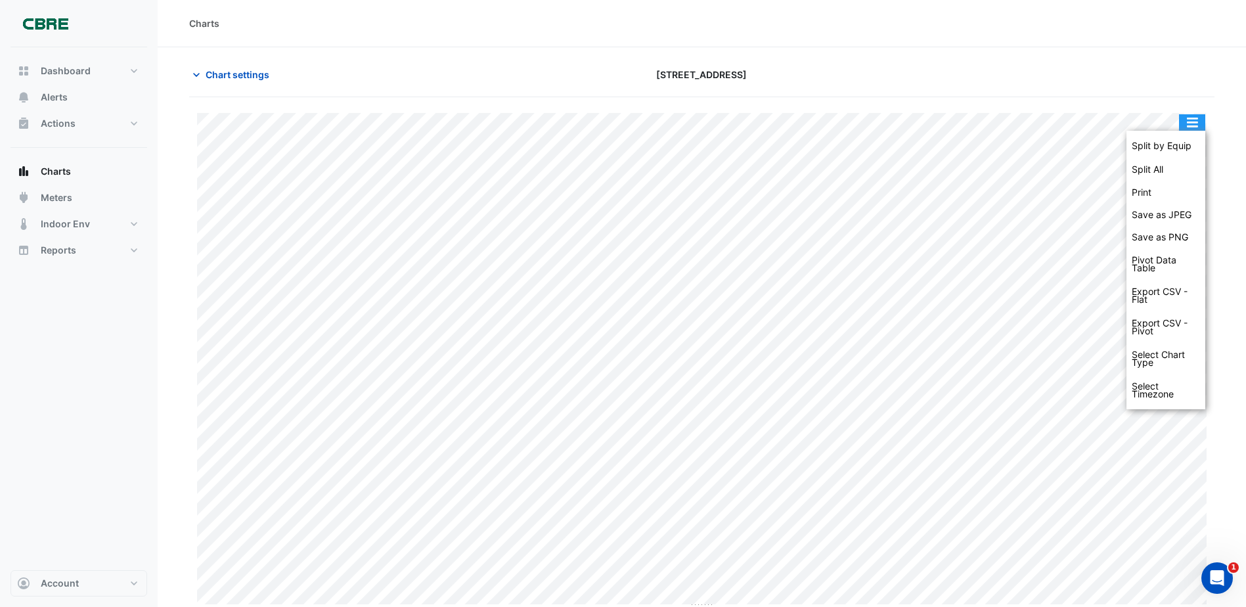
click at [1190, 122] on button "button" at bounding box center [1192, 122] width 26 height 16
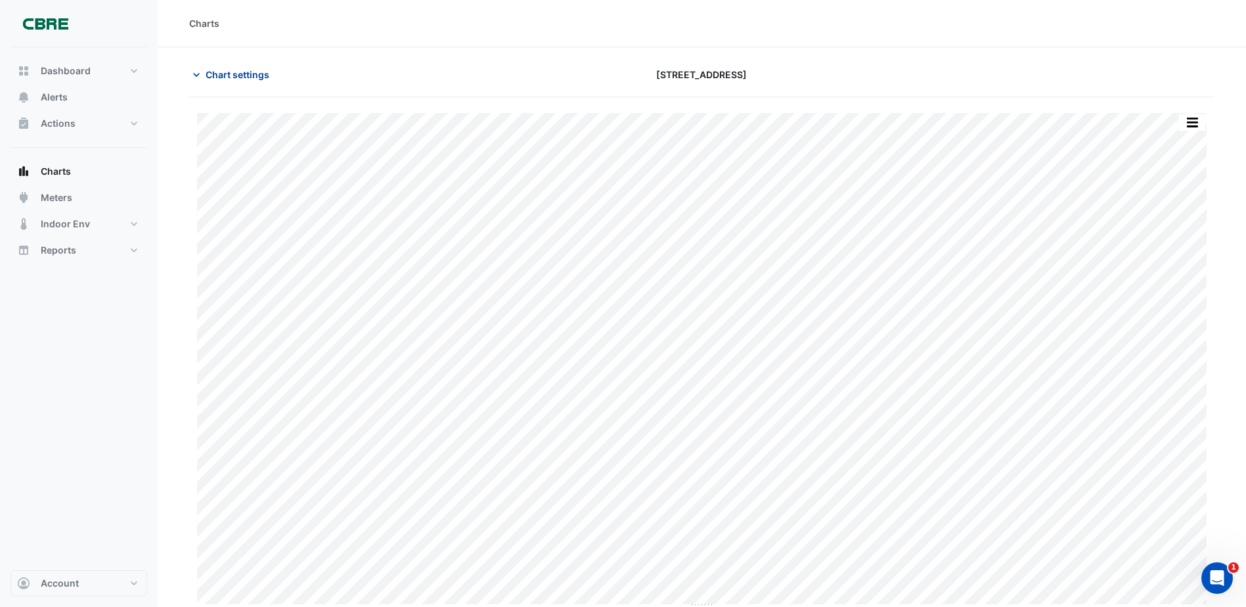
click at [242, 79] on span "Chart settings" at bounding box center [238, 75] width 64 height 14
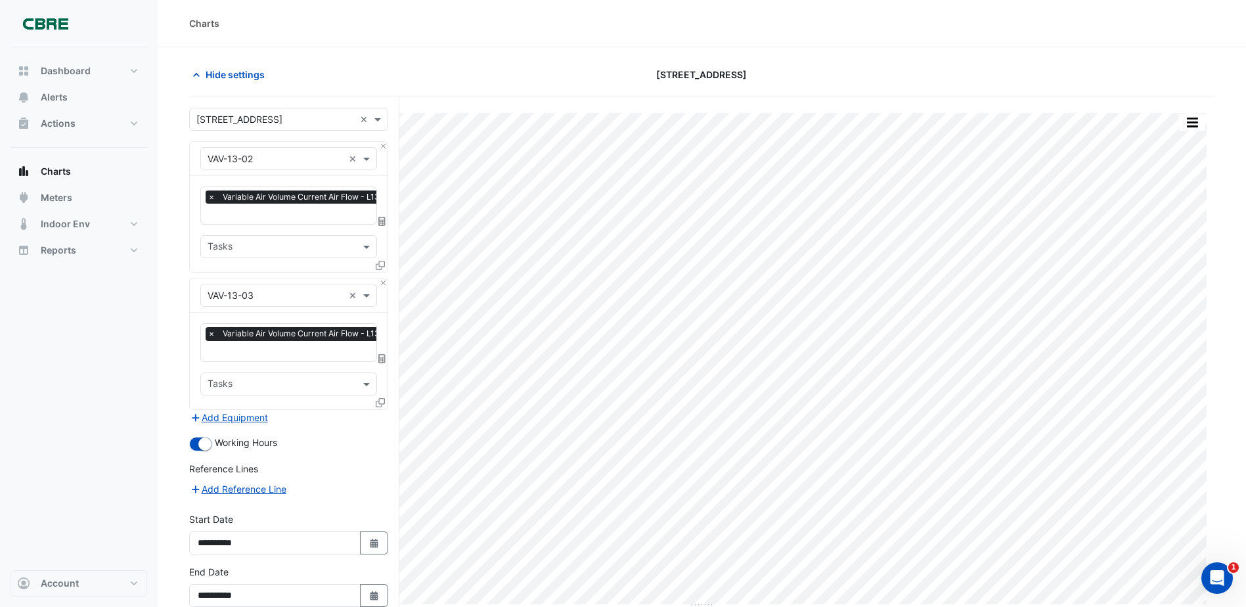
click at [271, 225] on div "Favourites × Variable Air Volume Current Air Flow - L13, 13-02 × Tasks" at bounding box center [289, 224] width 198 height 96
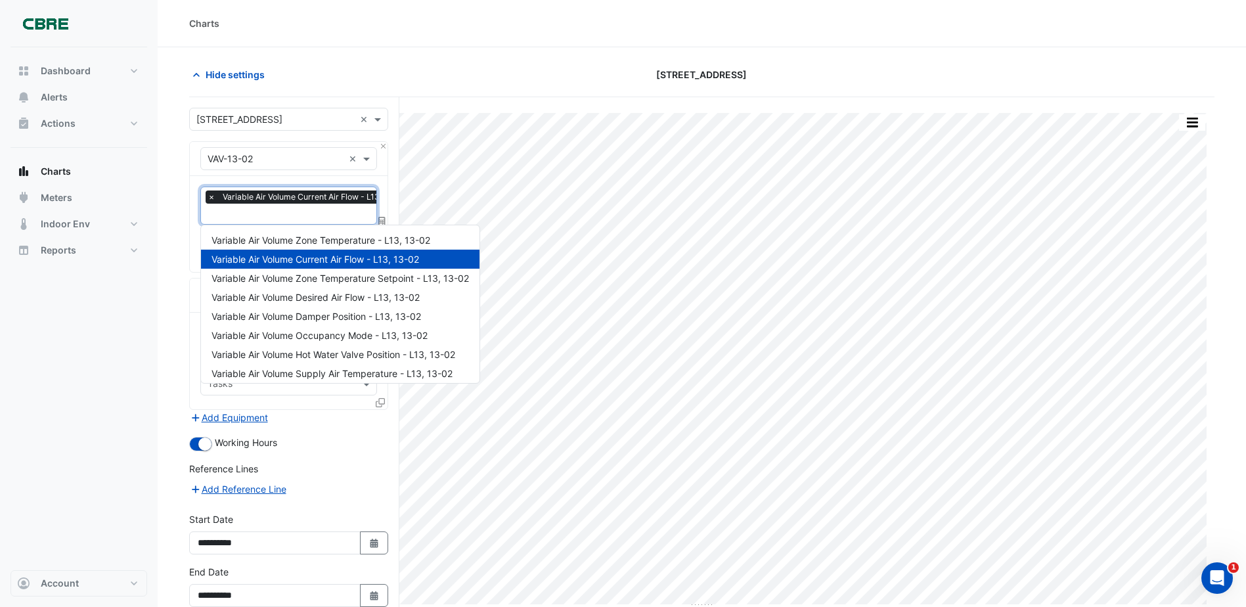
click at [272, 217] on input "text" at bounding box center [311, 215] width 206 height 14
click at [299, 241] on span "Variable Air Volume Zone Temperature - L13, 13-02" at bounding box center [320, 239] width 219 height 11
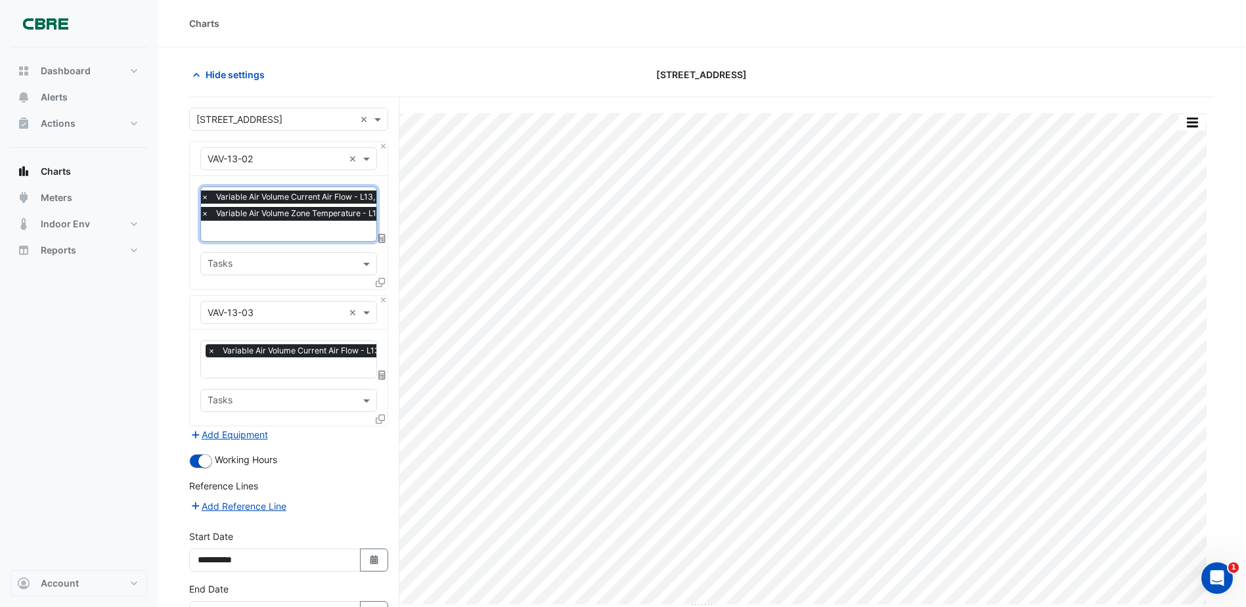
click at [292, 375] on div at bounding box center [310, 369] width 208 height 17
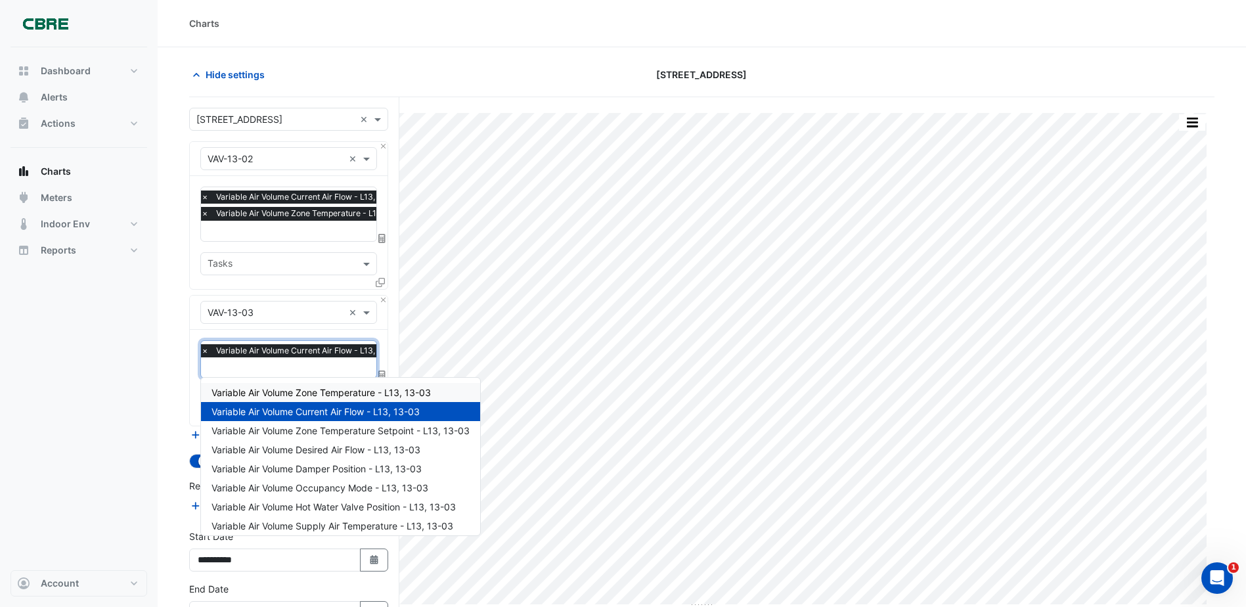
click at [292, 387] on span "Variable Air Volume Zone Temperature - L13, 13-03" at bounding box center [320, 392] width 219 height 11
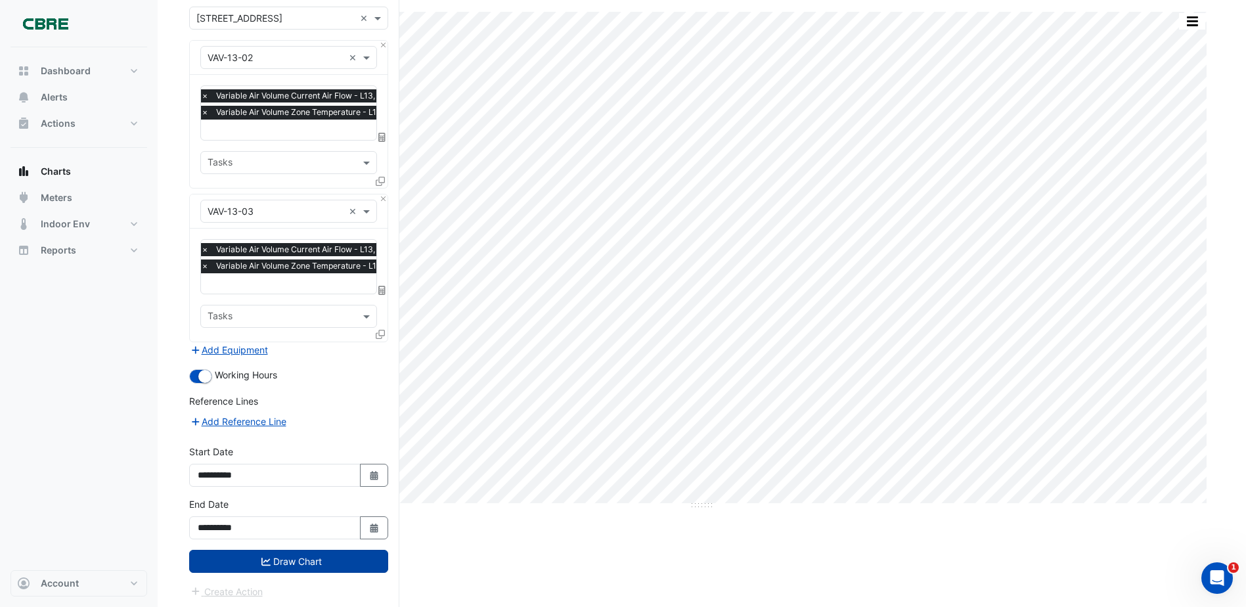
click at [347, 563] on button "Draw Chart" at bounding box center [288, 561] width 199 height 23
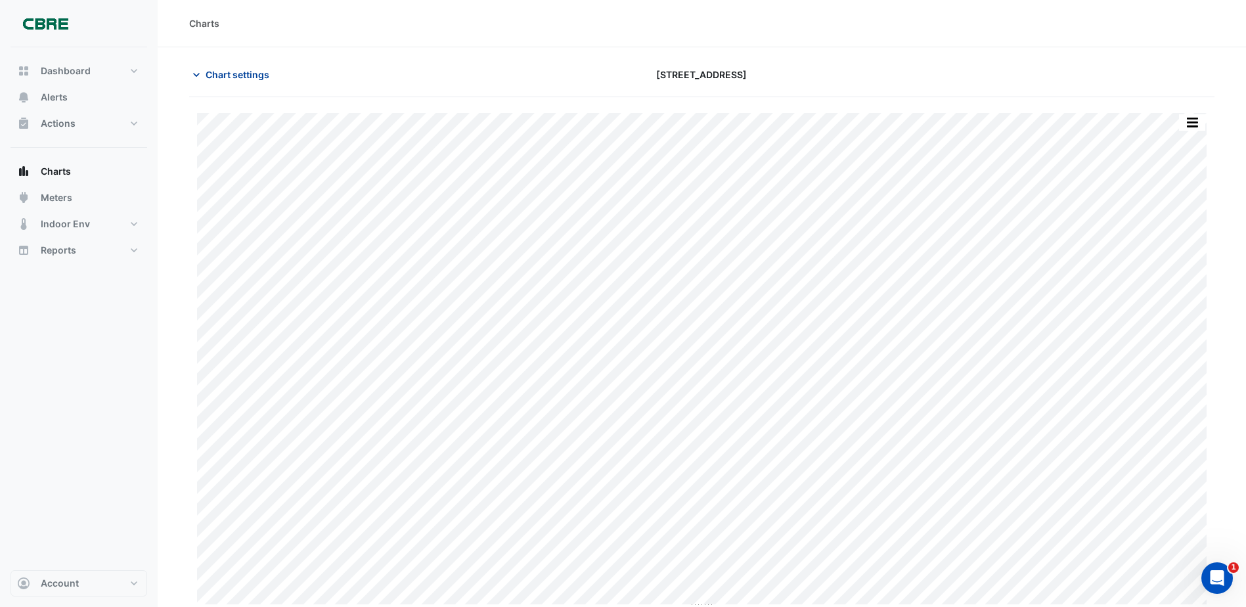
click at [222, 78] on span "Chart settings" at bounding box center [238, 75] width 64 height 14
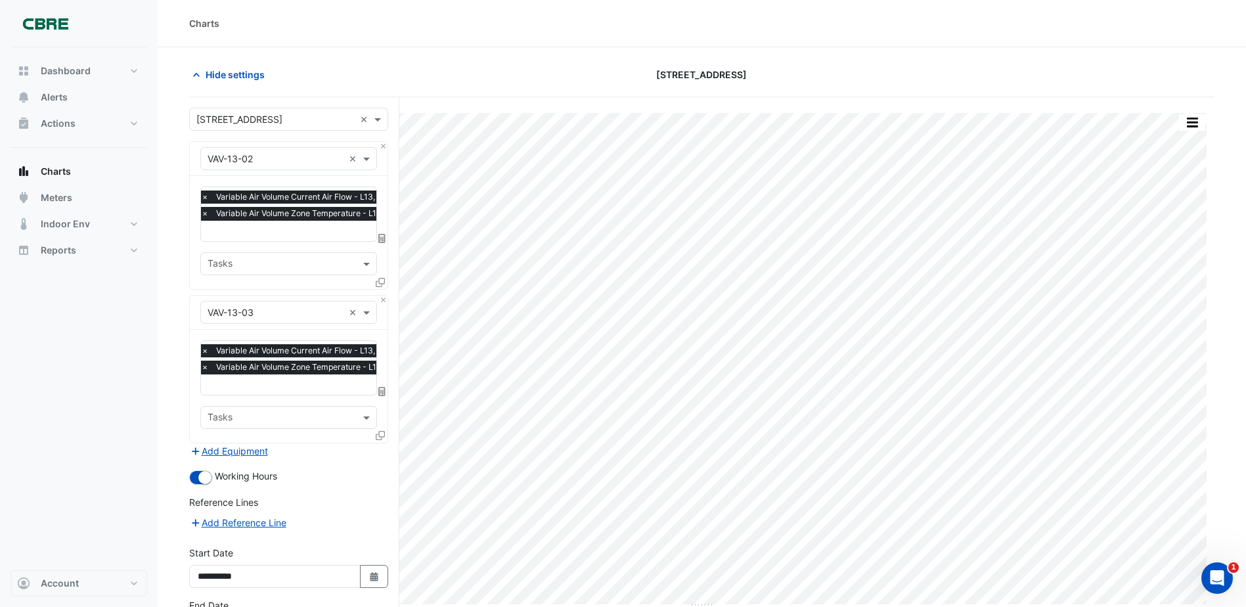
click at [205, 366] on span "×" at bounding box center [205, 367] width 12 height 13
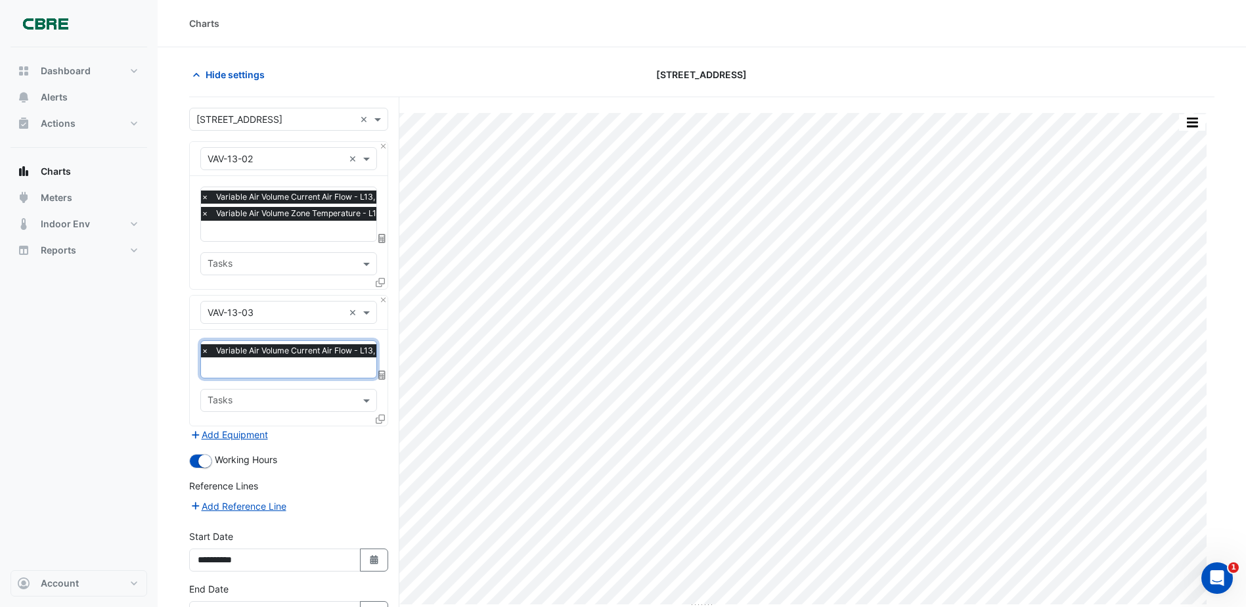
click at [201, 211] on span "×" at bounding box center [205, 213] width 12 height 13
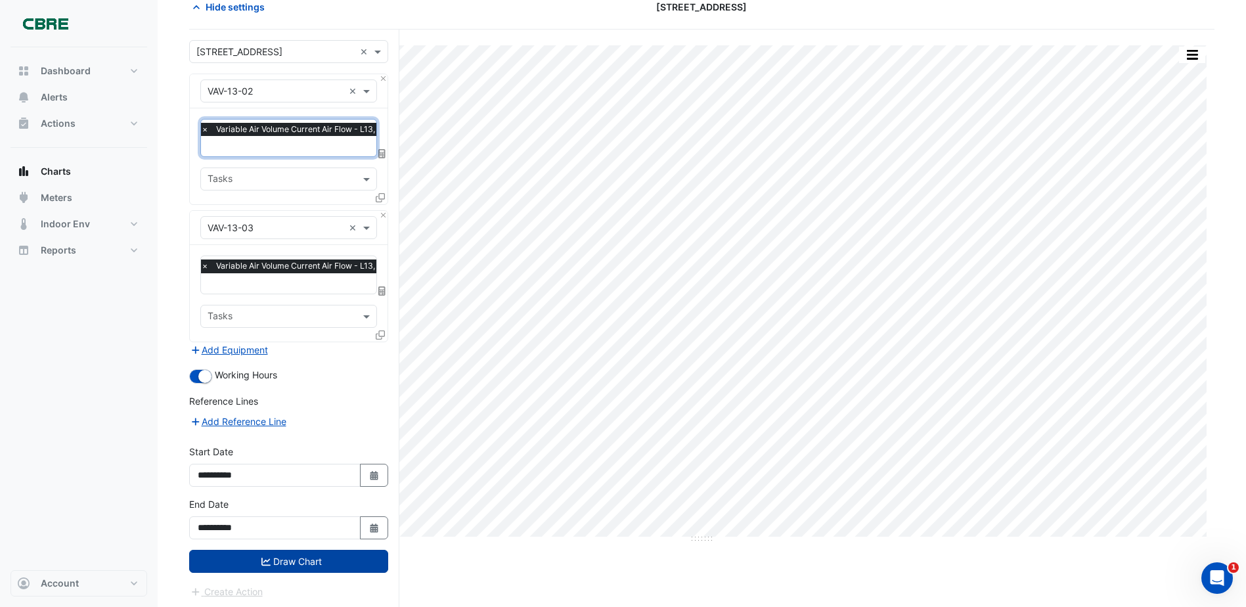
click at [300, 554] on button "Draw Chart" at bounding box center [288, 561] width 199 height 23
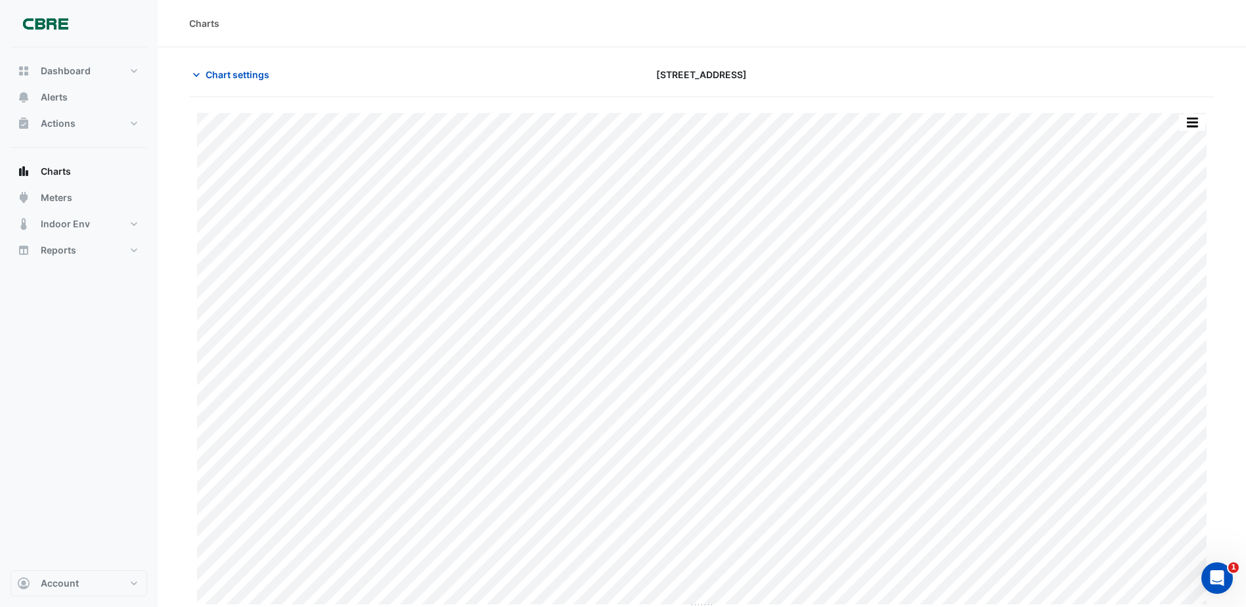
click at [849, 68] on div "[STREET_ADDRESS]" at bounding box center [701, 74] width 347 height 23
click at [231, 85] on button "Chart settings" at bounding box center [233, 74] width 89 height 23
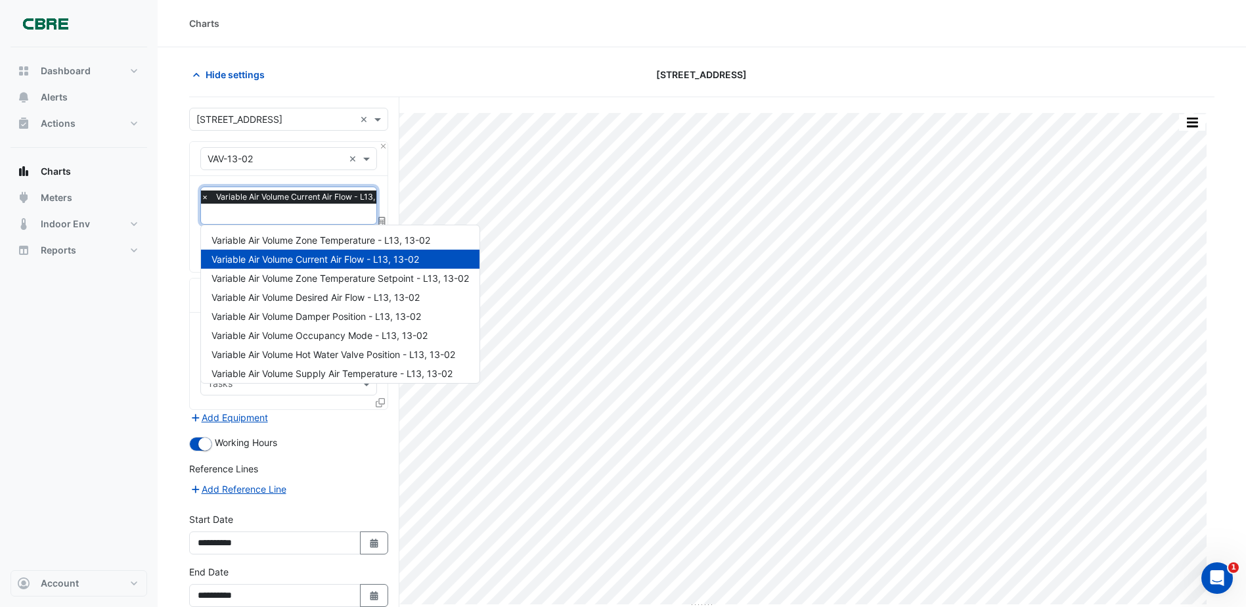
click at [252, 210] on input "text" at bounding box center [304, 215] width 206 height 14
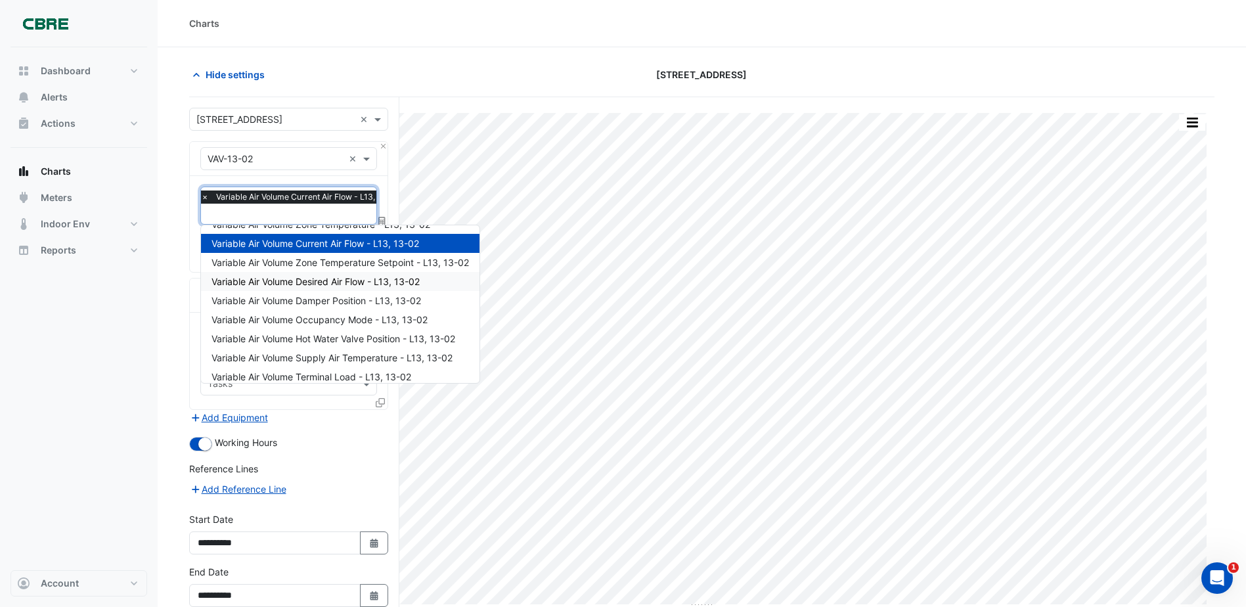
scroll to position [24, 0]
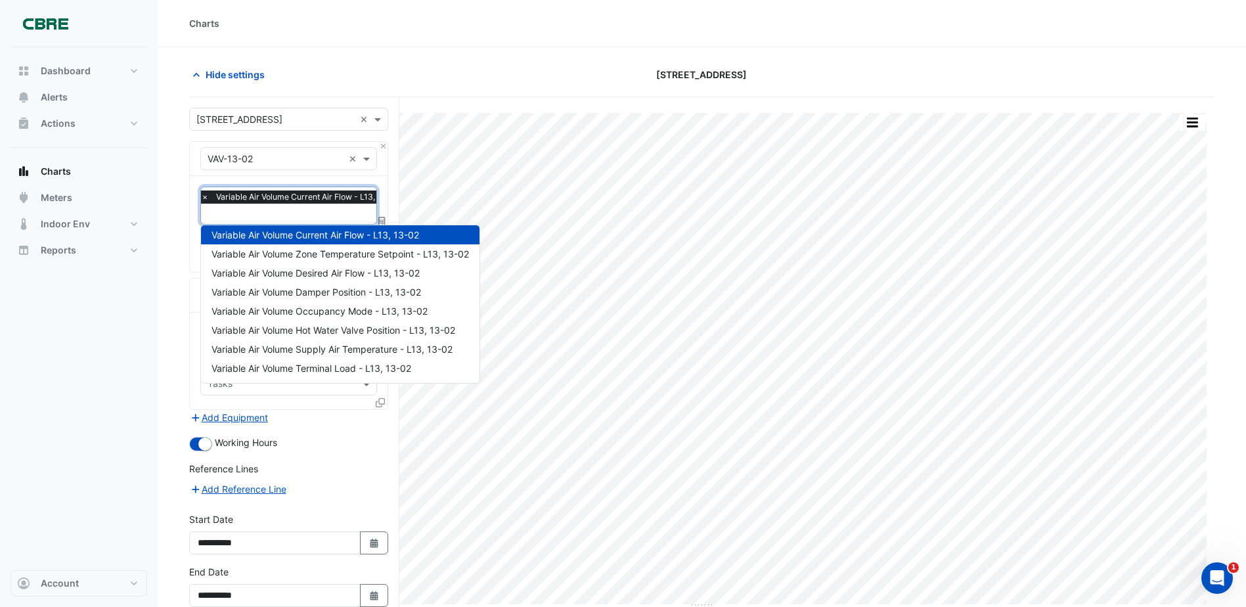
click at [393, 96] on div "Hide settings [STREET_ADDRESS]" at bounding box center [701, 80] width 1025 height 34
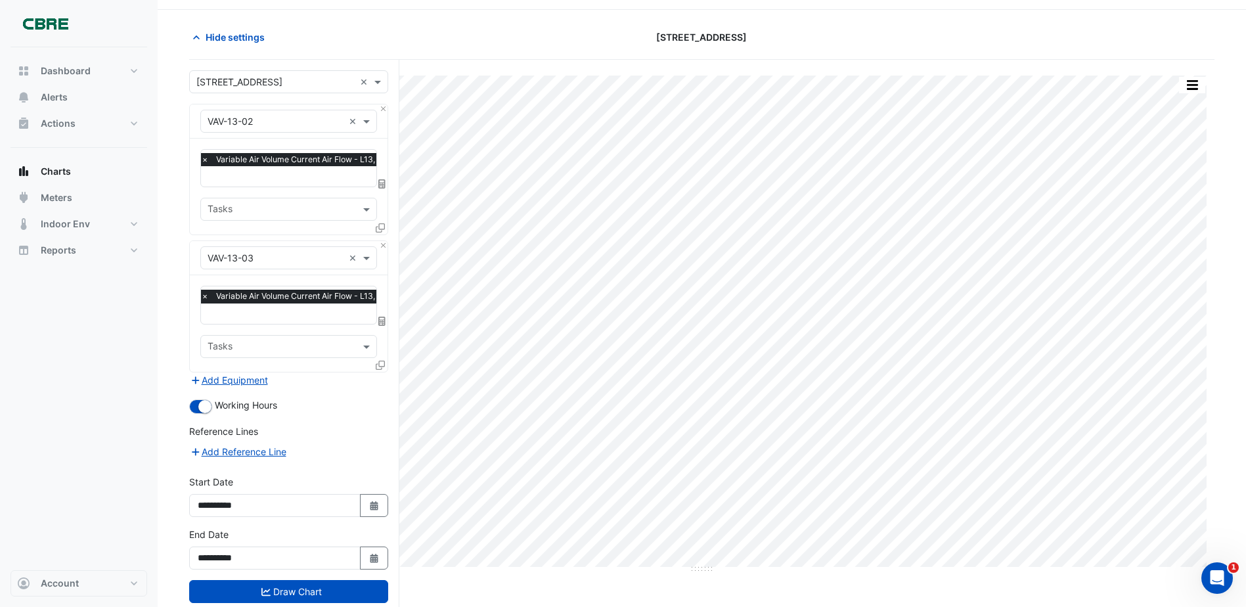
scroll to position [68, 0]
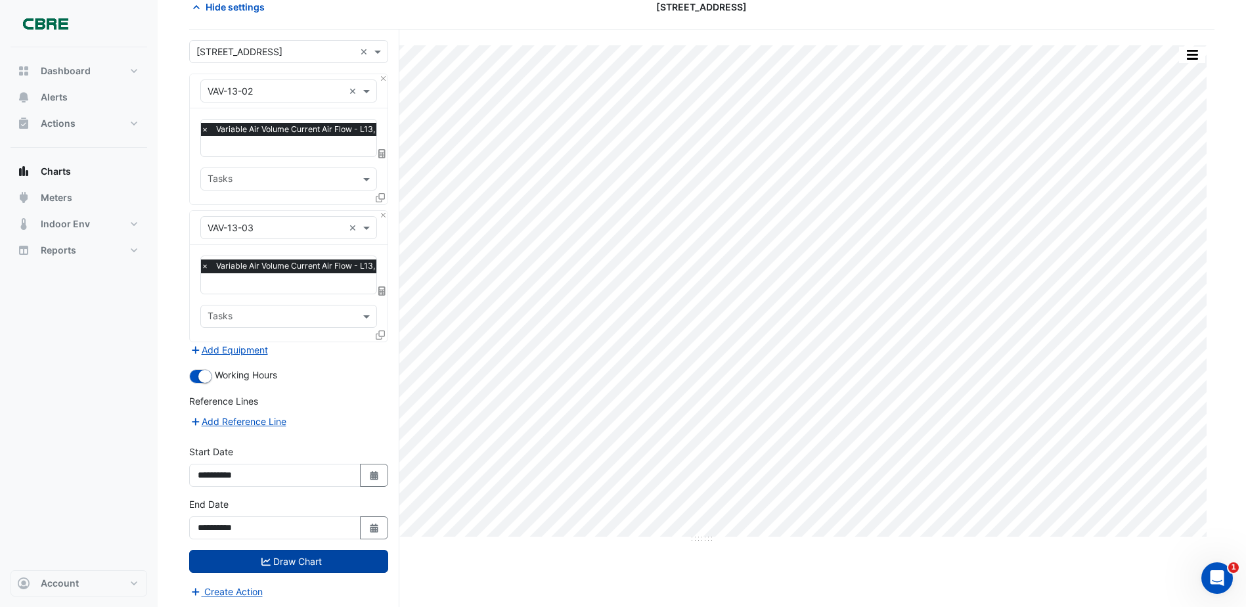
click at [287, 566] on button "Draw Chart" at bounding box center [288, 561] width 199 height 23
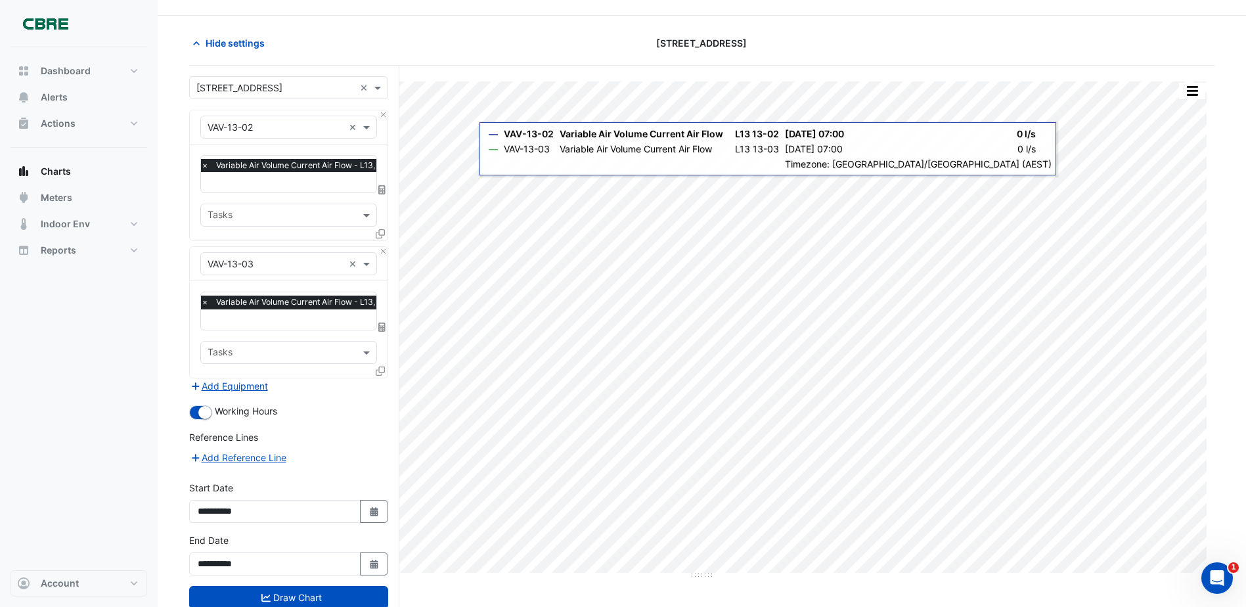
scroll to position [0, 0]
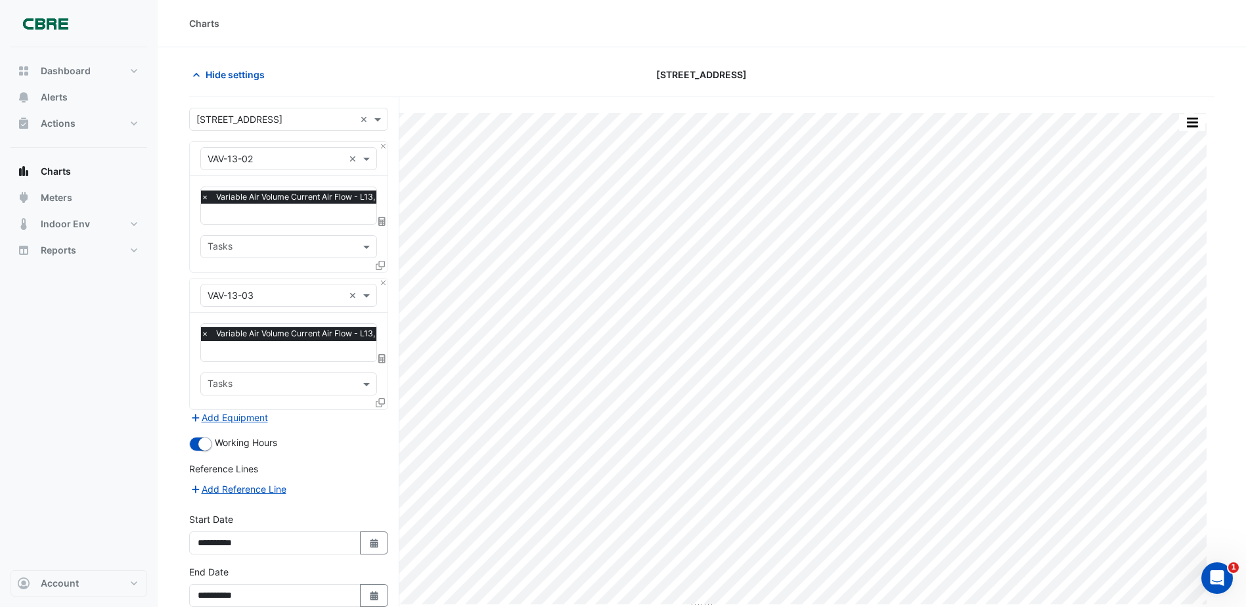
click at [487, 42] on div "Charts" at bounding box center [702, 23] width 1088 height 47
click at [228, 70] on span "Hide settings" at bounding box center [235, 75] width 59 height 14
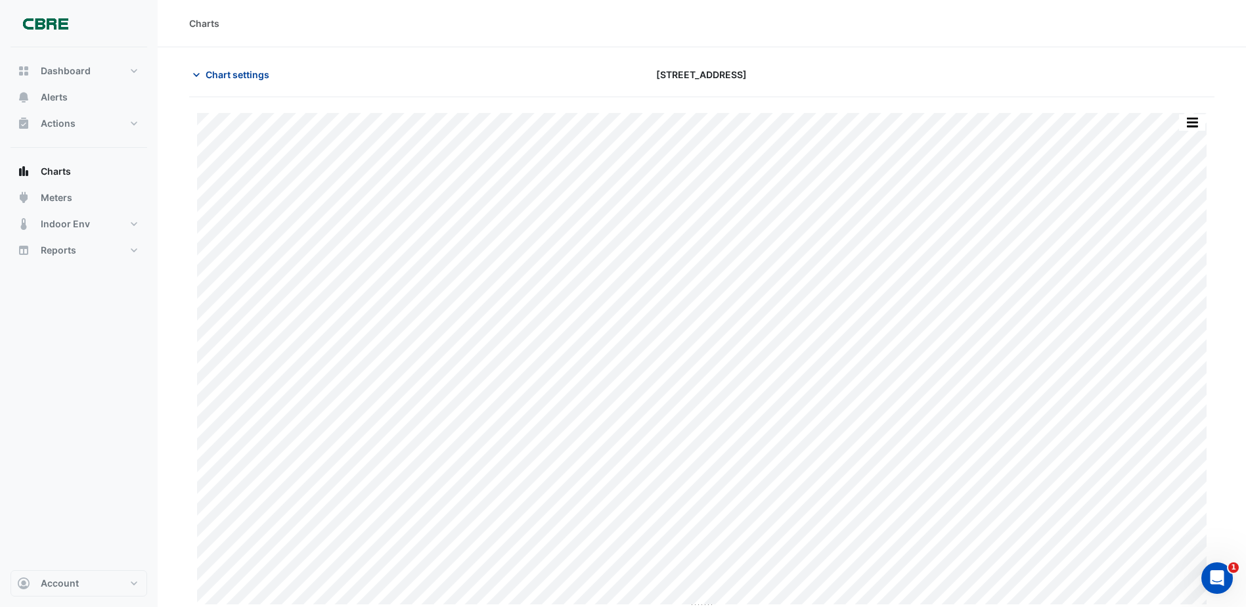
click at [210, 68] on span "Chart settings" at bounding box center [238, 75] width 64 height 14
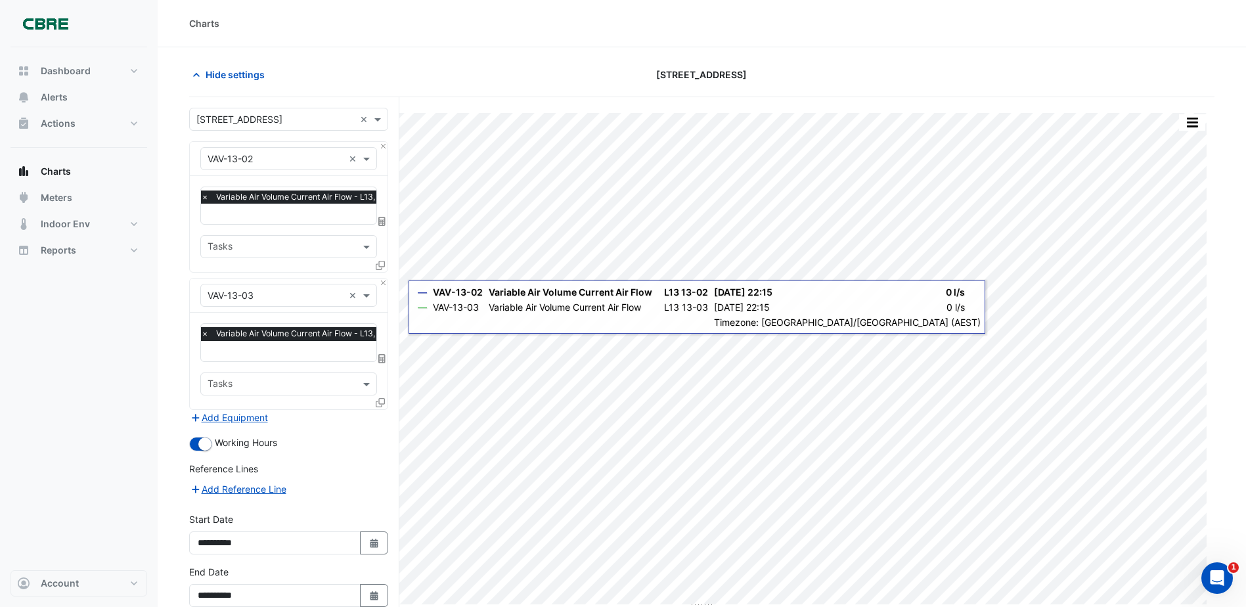
click at [272, 215] on input "text" at bounding box center [304, 215] width 206 height 14
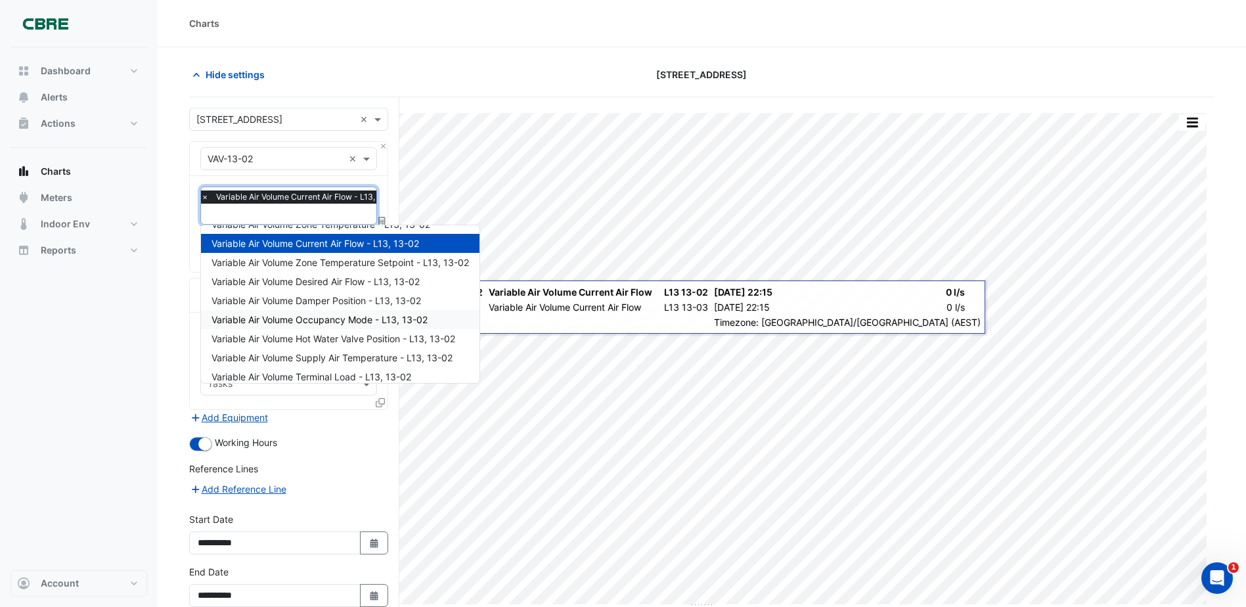
scroll to position [24, 0]
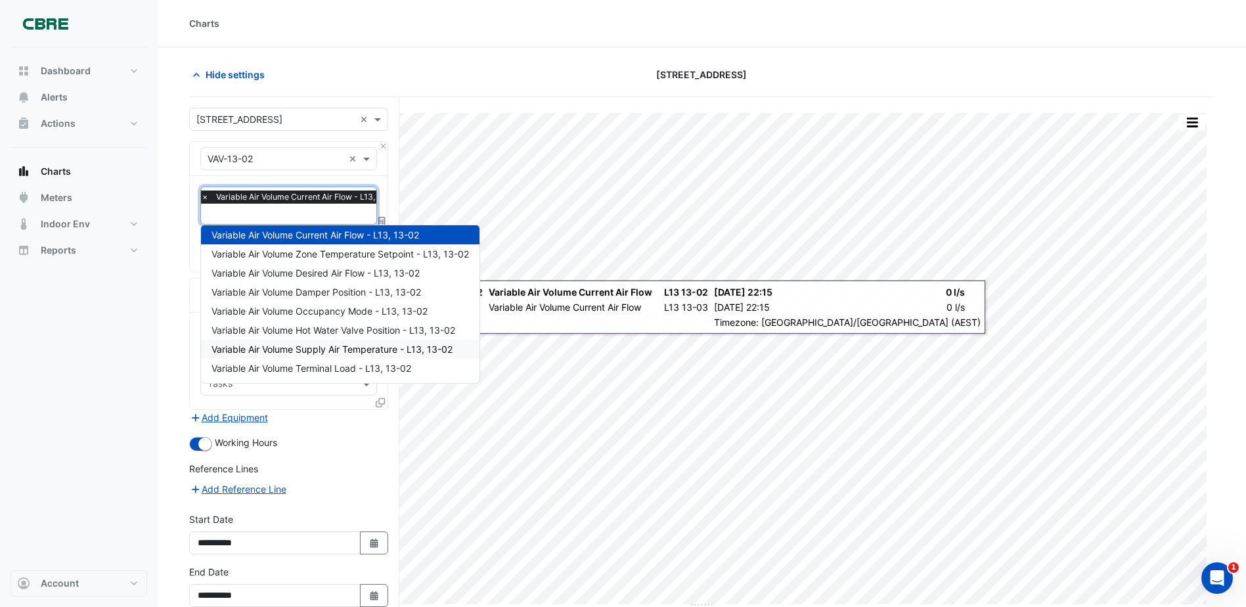
click at [380, 353] on span "Variable Air Volume Supply Air Temperature - L13, 13-02" at bounding box center [331, 348] width 241 height 11
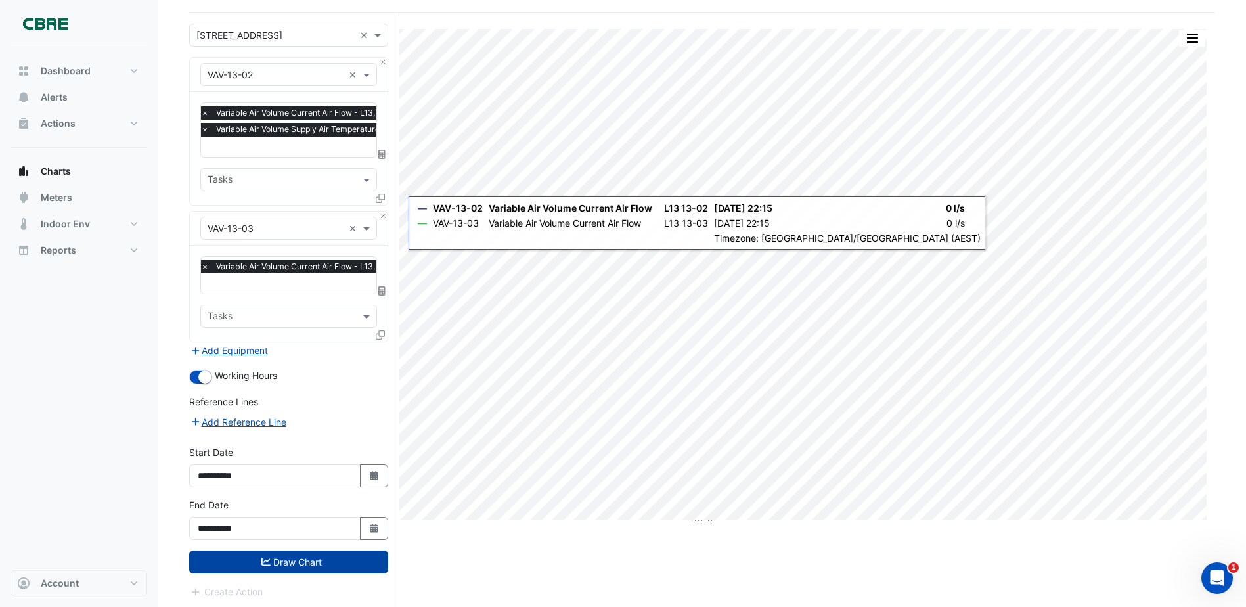
click at [322, 557] on button "Draw Chart" at bounding box center [288, 561] width 199 height 23
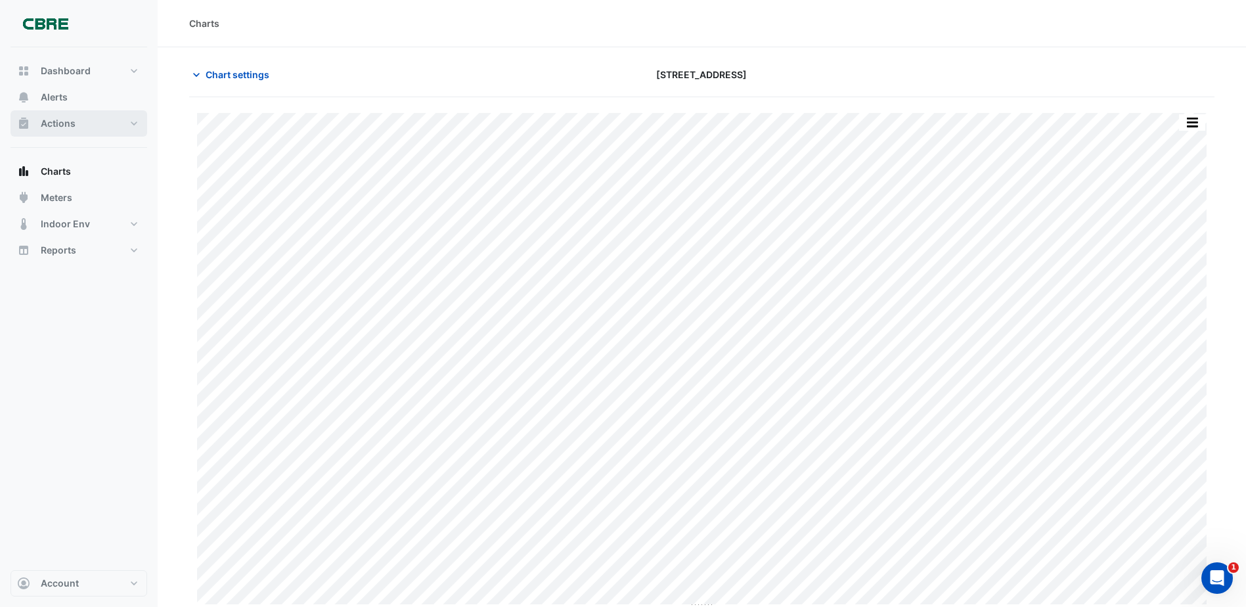
click at [103, 126] on button "Actions" at bounding box center [79, 123] width 137 height 26
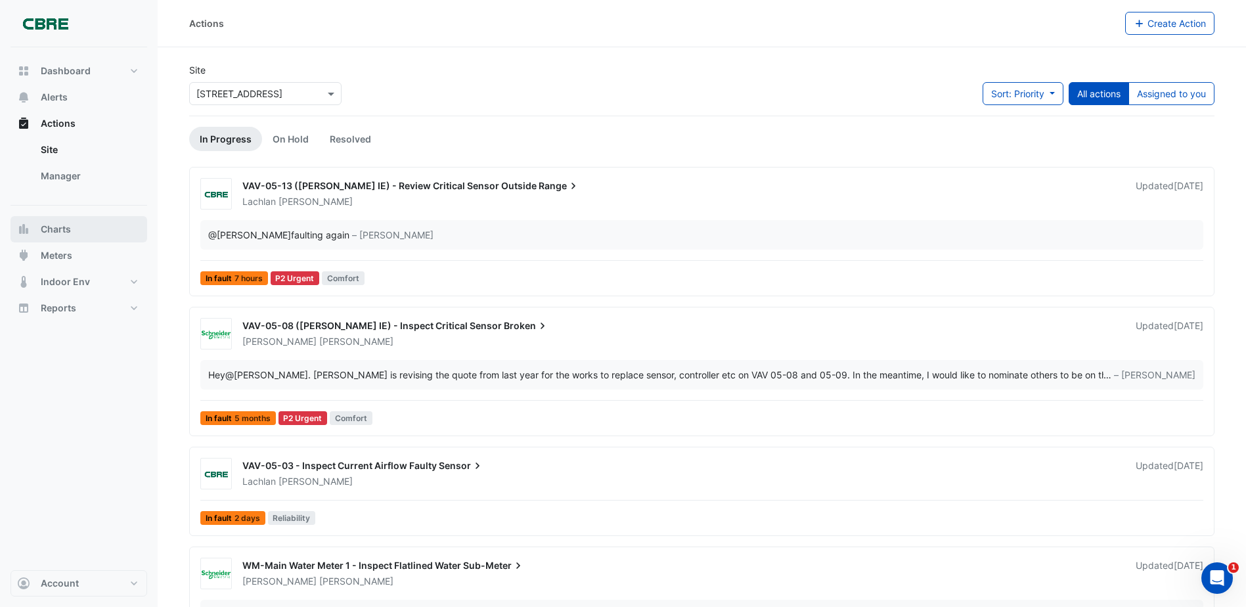
click at [75, 232] on button "Charts" at bounding box center [79, 229] width 137 height 26
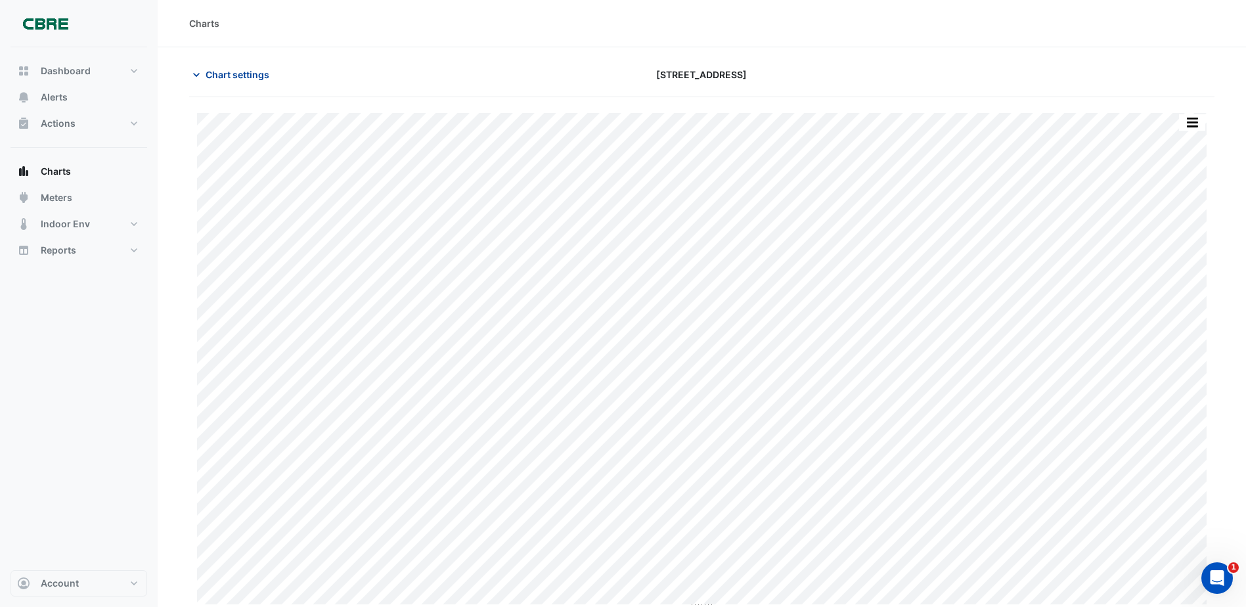
click at [229, 73] on span "Chart settings" at bounding box center [238, 75] width 64 height 14
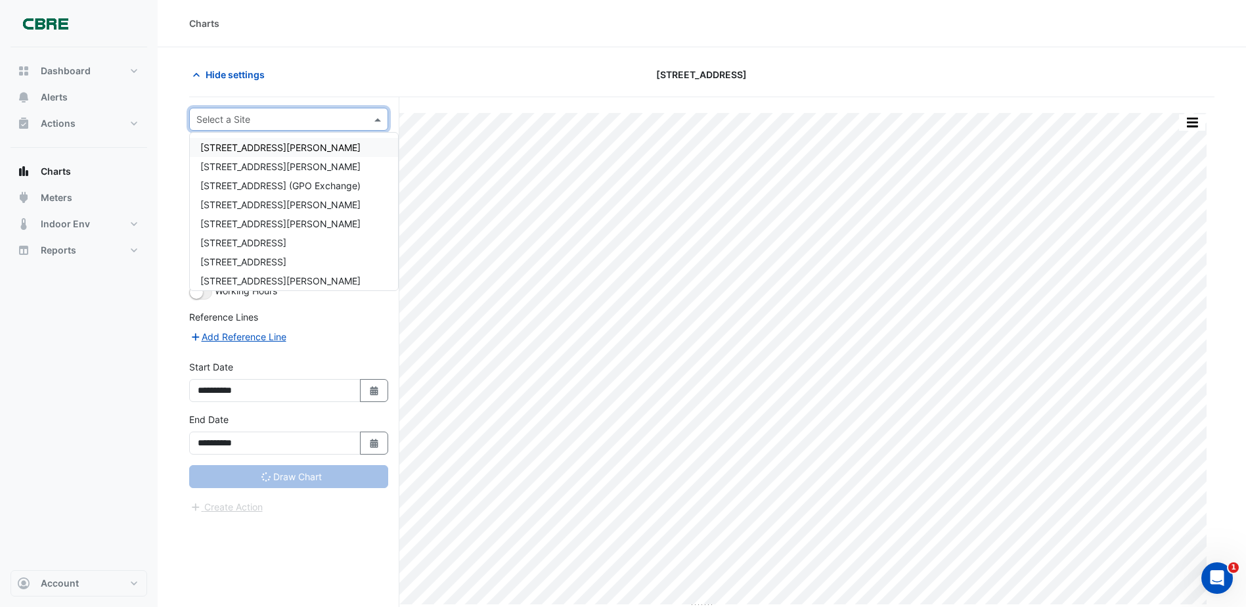
click at [278, 126] on div "Select a Site" at bounding box center [288, 119] width 199 height 23
type input "**********"
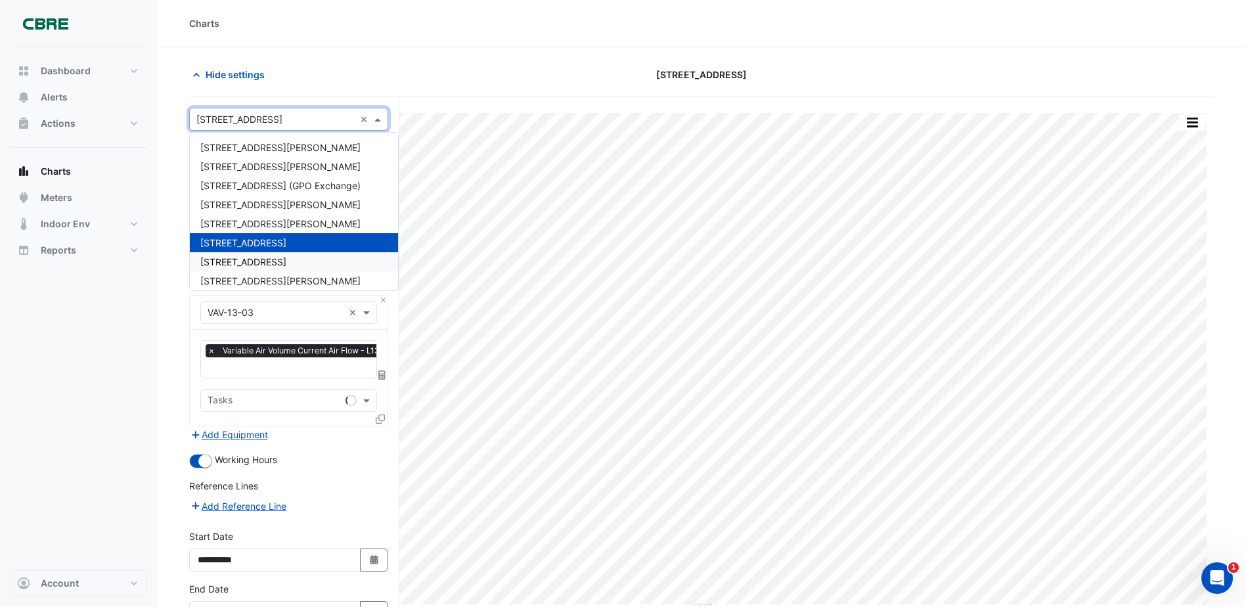
drag, startPoint x: 129, startPoint y: 362, endPoint x: 162, endPoint y: 361, distance: 32.2
click at [129, 362] on div "Dashboard Portfolio Ratings Performance Alerts Actions Site Manager Charts" at bounding box center [79, 308] width 137 height 523
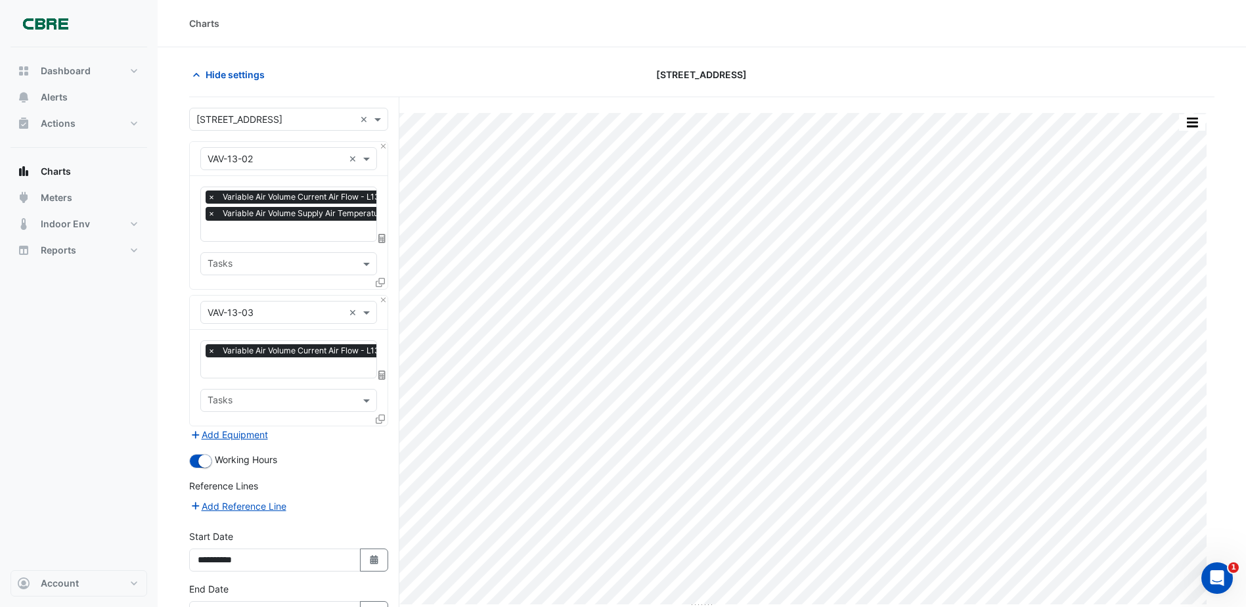
scroll to position [0, 7]
click at [265, 351] on span "Variable Air Volume Current Air Flow - L13, 13-03" at bounding box center [308, 350] width 191 height 13
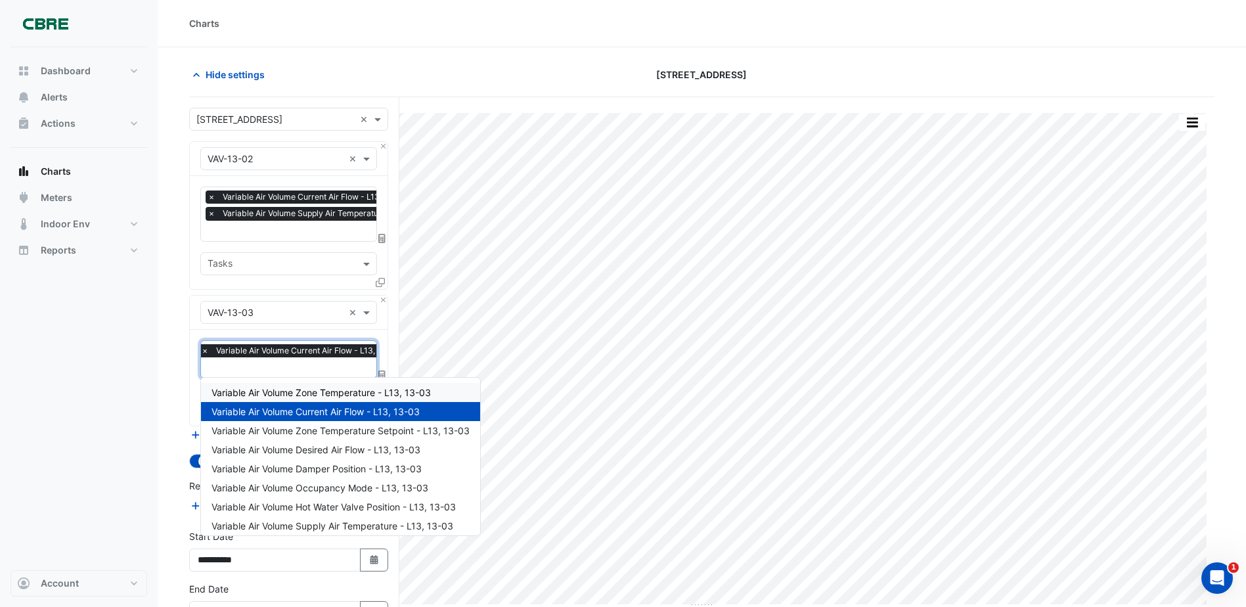
click at [301, 397] on span "Variable Air Volume Zone Temperature - L13, 13-03" at bounding box center [320, 392] width 219 height 11
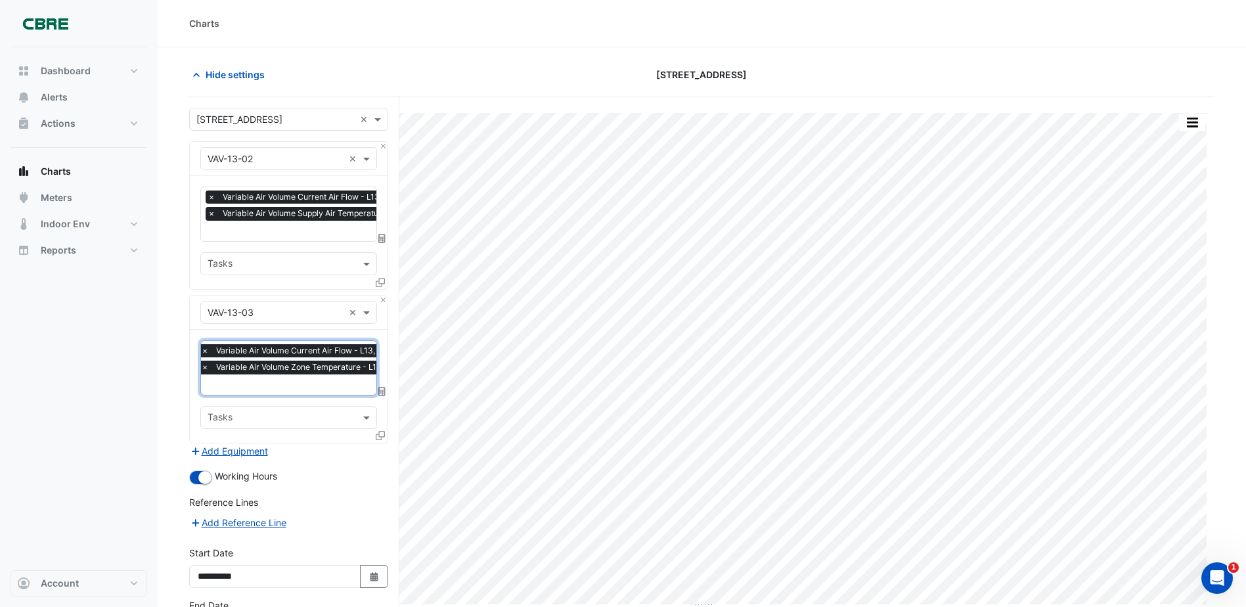
click at [204, 352] on span "×" at bounding box center [205, 350] width 12 height 13
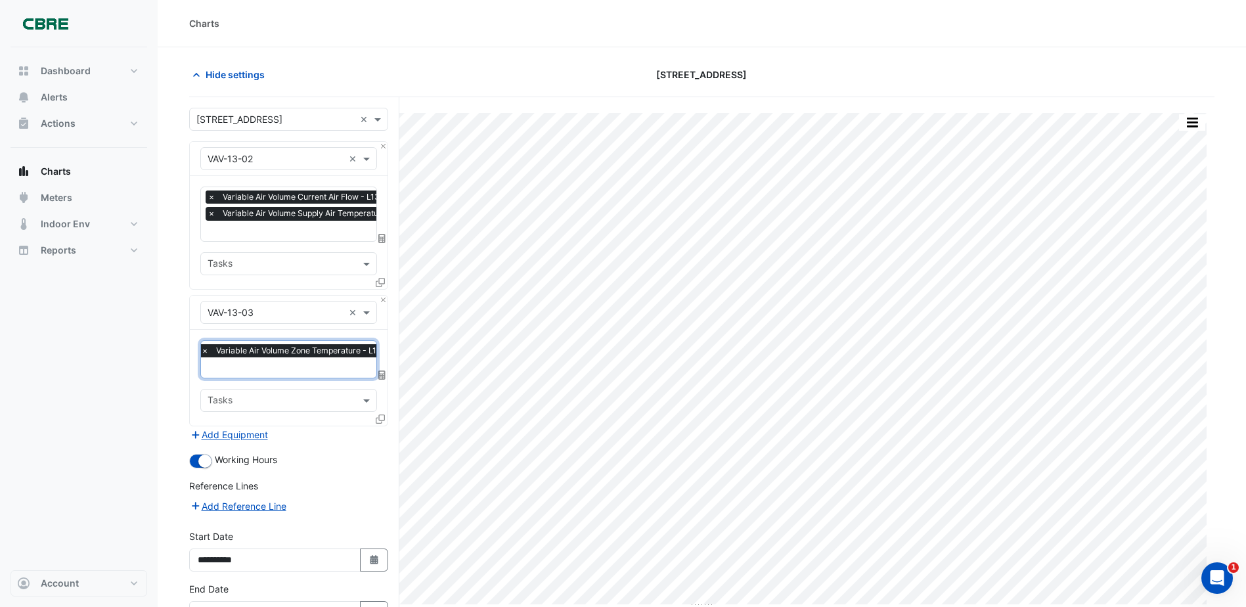
click at [215, 198] on span "×" at bounding box center [212, 196] width 12 height 13
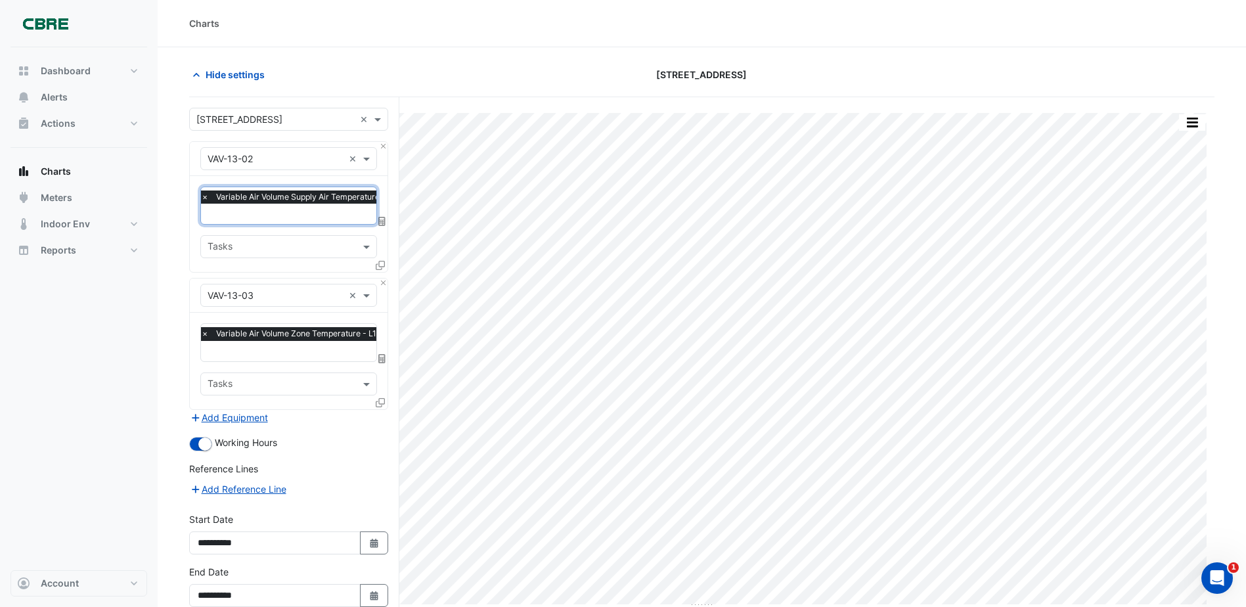
click at [206, 198] on span "×" at bounding box center [205, 196] width 12 height 13
click at [227, 201] on input "text" at bounding box center [281, 199] width 147 height 14
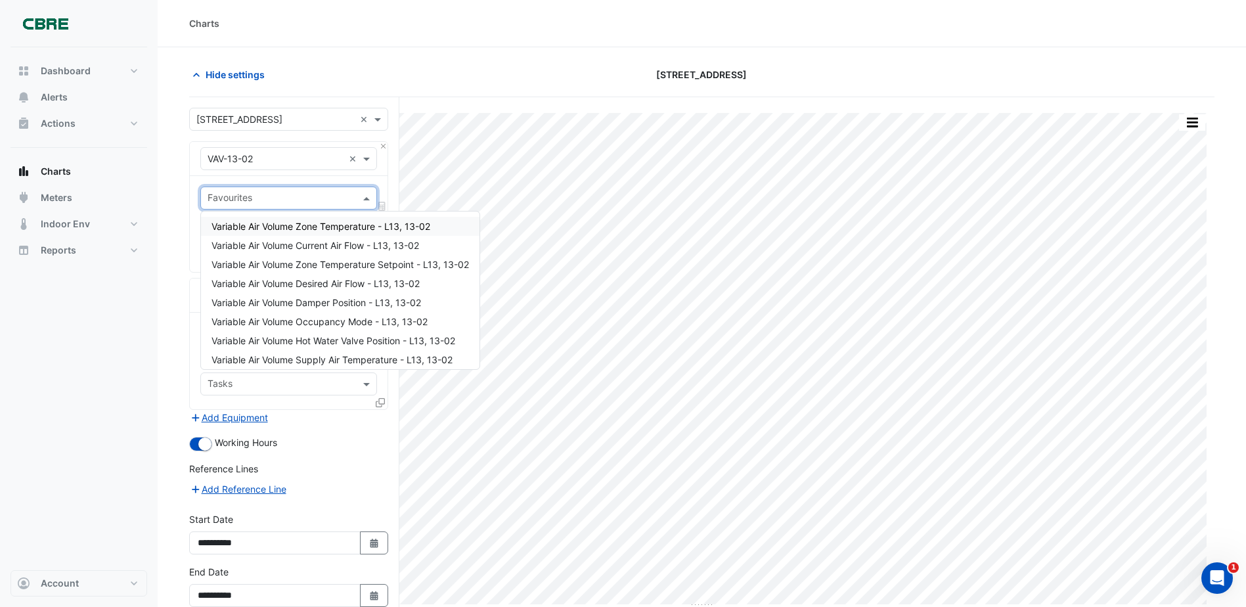
click at [262, 231] on span "Variable Air Volume Zone Temperature - L13, 13-02" at bounding box center [320, 226] width 219 height 11
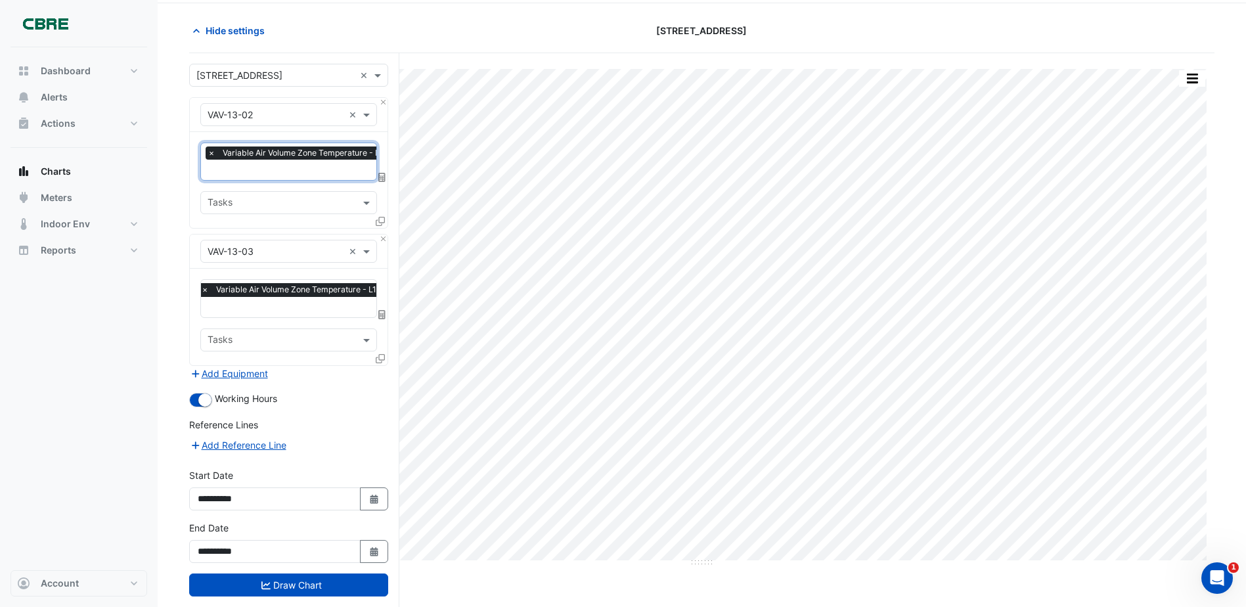
scroll to position [68, 0]
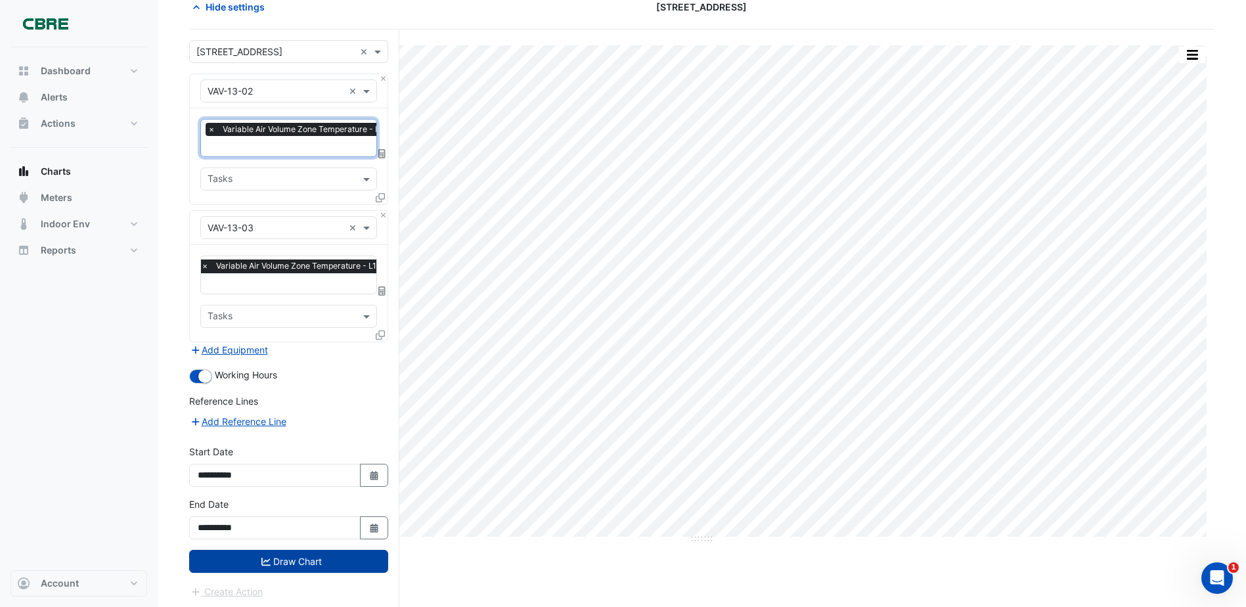
click at [319, 560] on button "Draw Chart" at bounding box center [288, 561] width 199 height 23
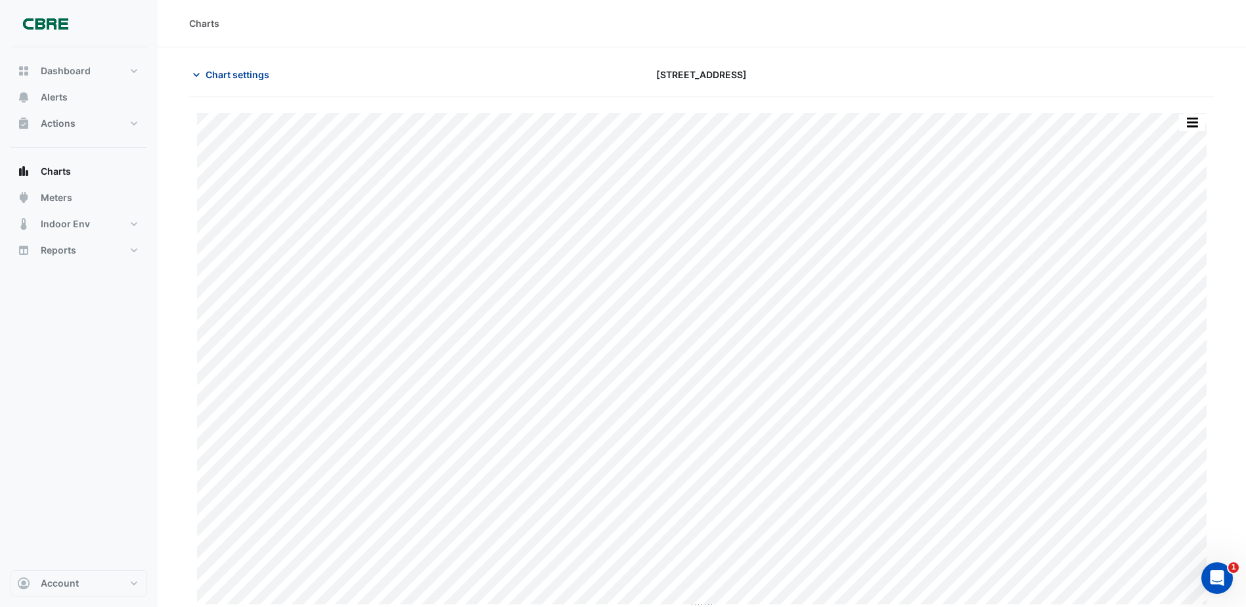
click at [220, 76] on span "Chart settings" at bounding box center [238, 75] width 64 height 14
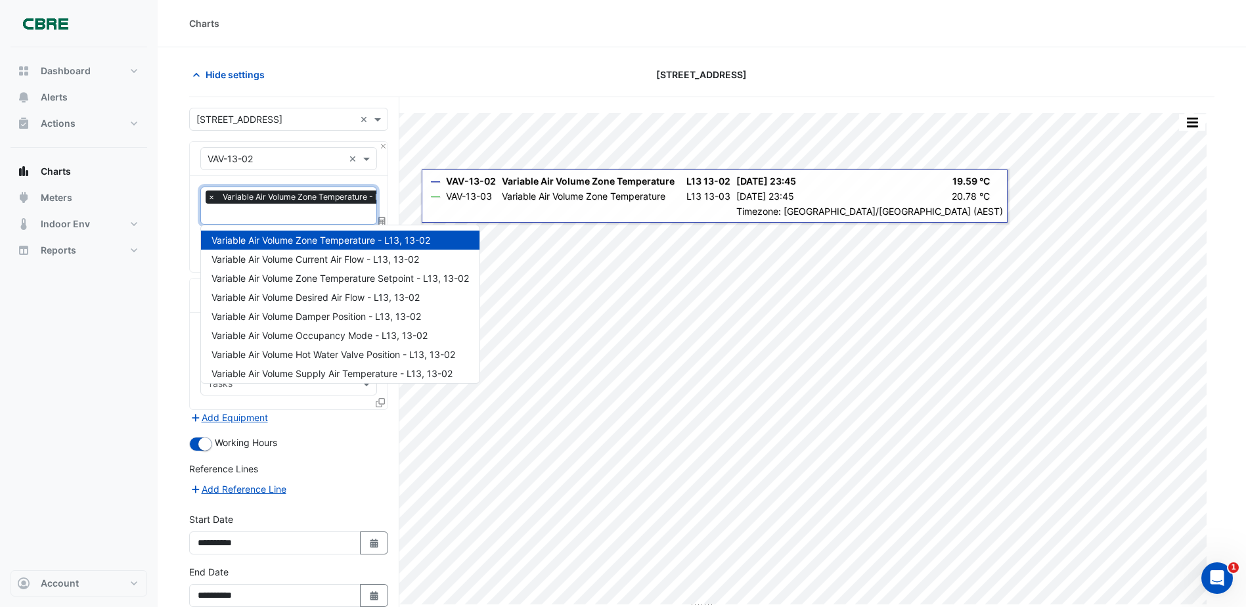
scroll to position [0, 7]
click at [290, 217] on input "text" at bounding box center [308, 215] width 214 height 14
click at [320, 255] on span "Variable Air Volume Current Air Flow - L13, 13-02" at bounding box center [315, 259] width 208 height 11
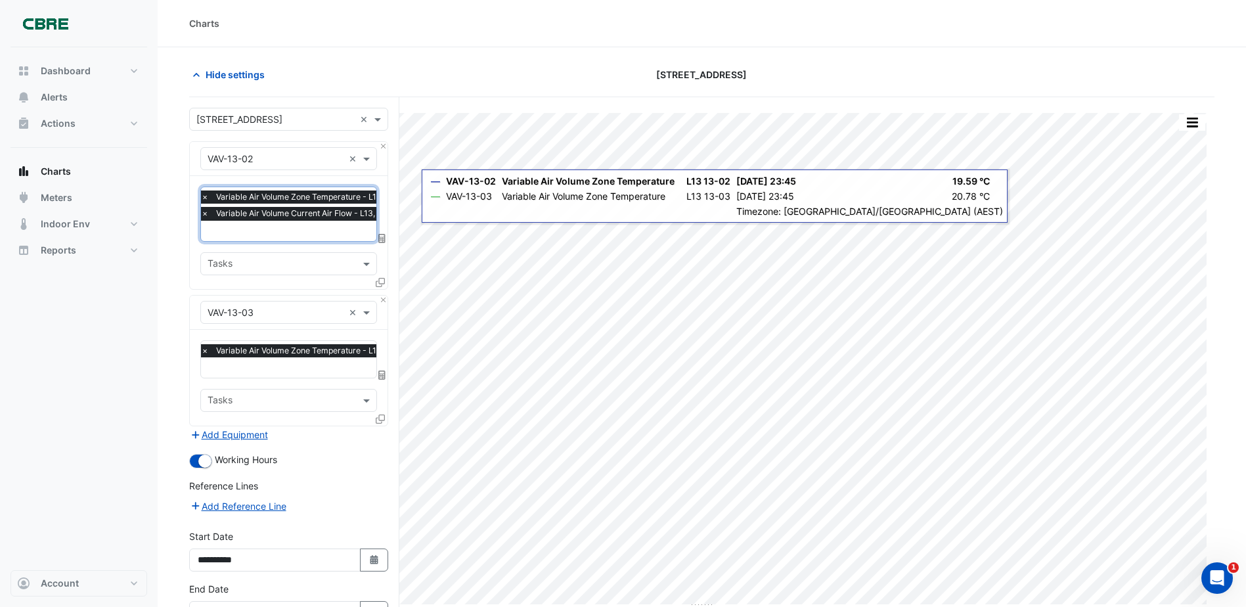
click at [290, 368] on input "text" at bounding box center [308, 369] width 215 height 14
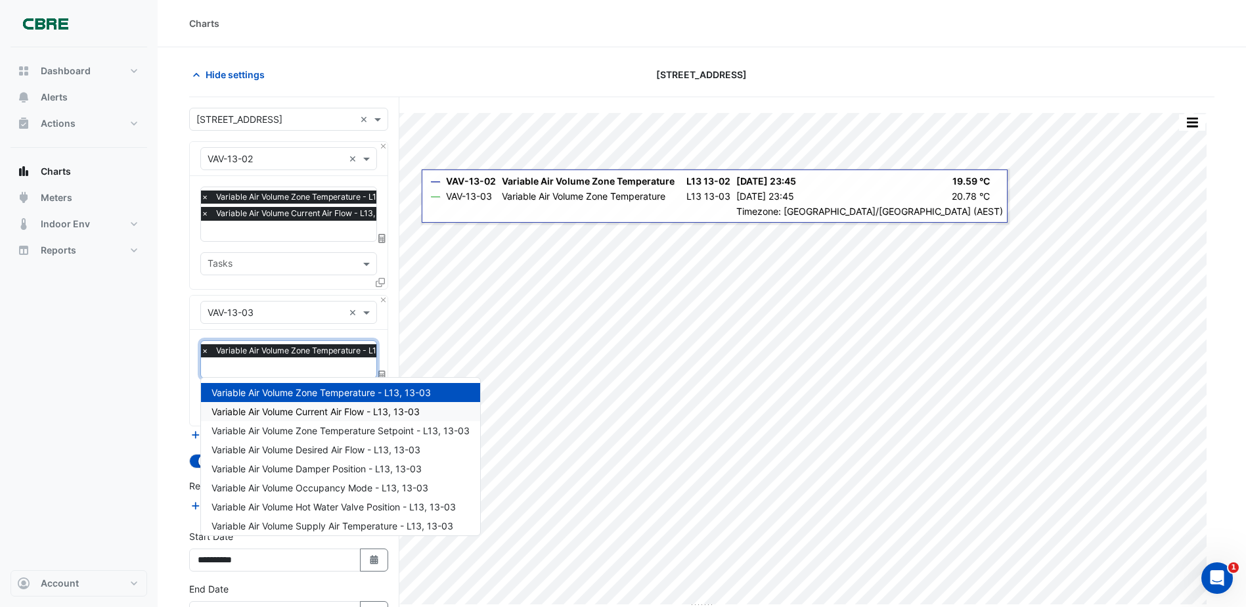
click at [305, 407] on span "Variable Air Volume Current Air Flow - L13, 13-03" at bounding box center [315, 411] width 208 height 11
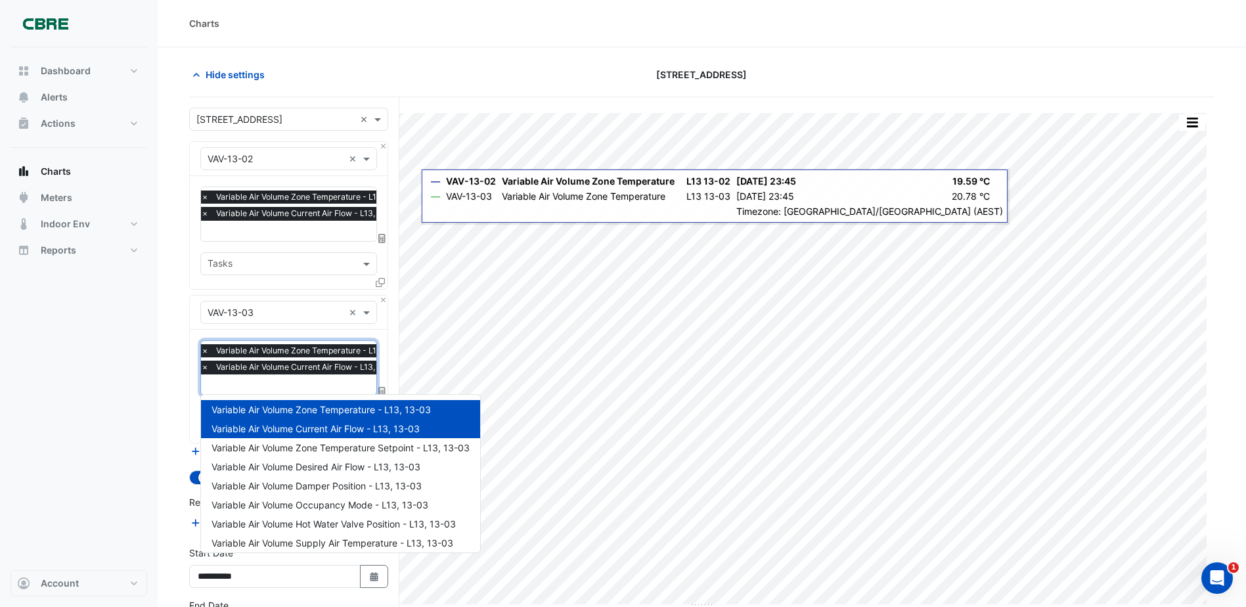
click at [293, 379] on input "text" at bounding box center [308, 386] width 215 height 14
click at [104, 442] on div "Dashboard Portfolio Ratings Performance Alerts Actions Site Manager Charts" at bounding box center [79, 308] width 137 height 523
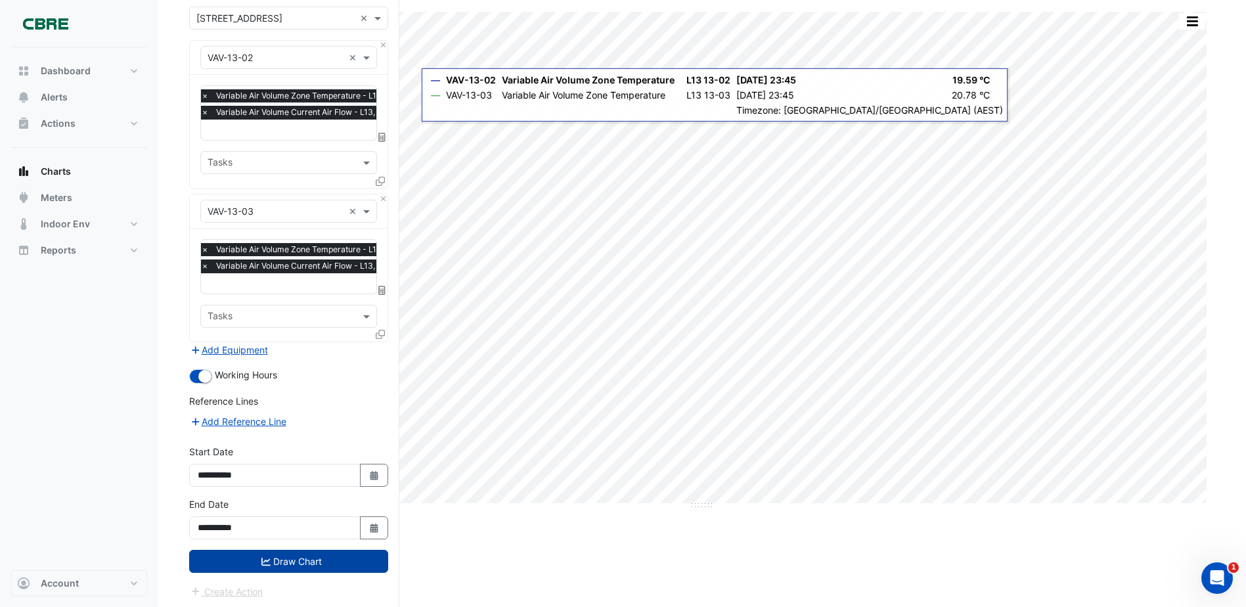
click at [316, 558] on button "Draw Chart" at bounding box center [288, 561] width 199 height 23
